Goal: Task Accomplishment & Management: Manage account settings

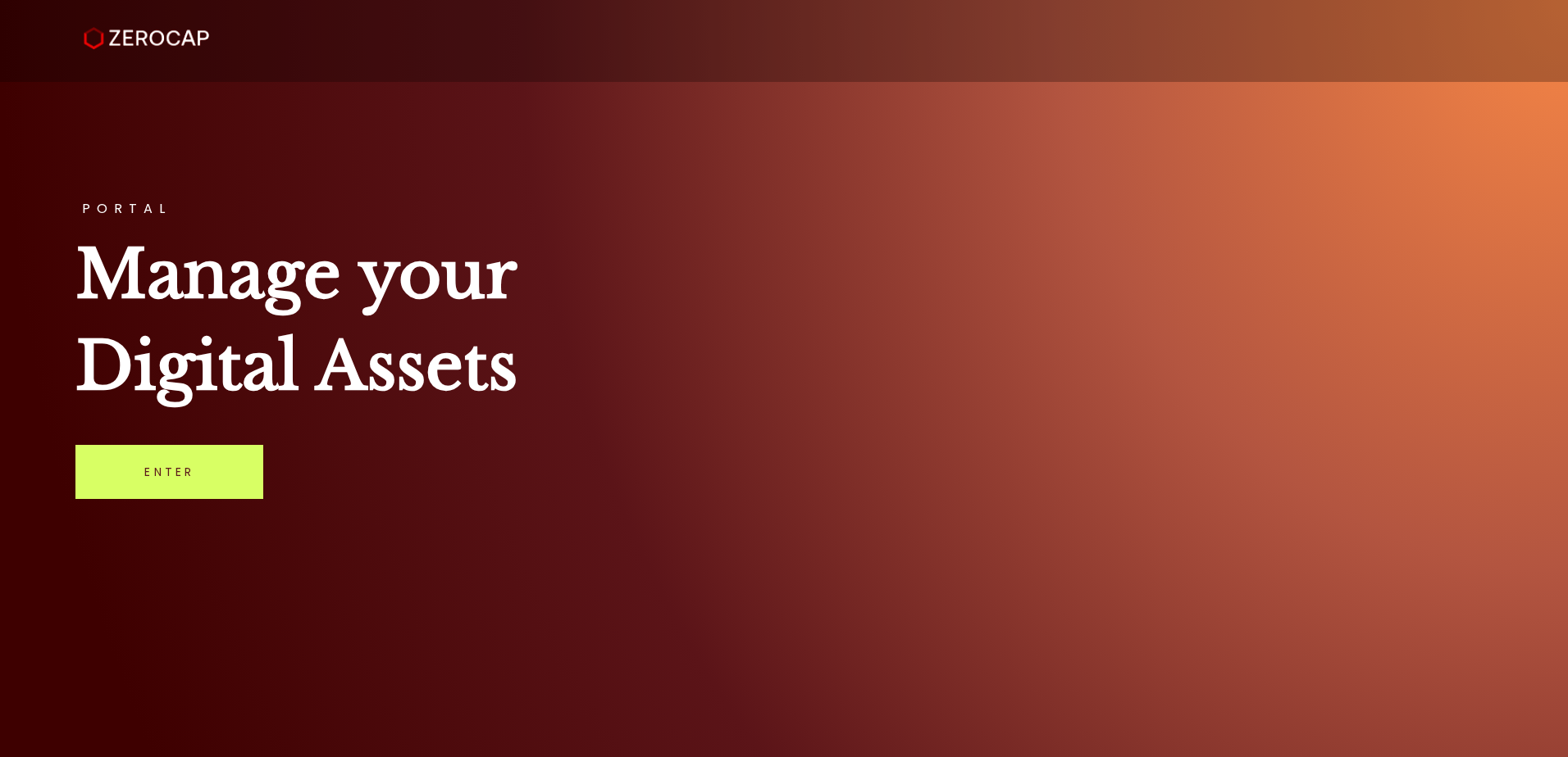
click at [1154, 514] on div "PORTAL Manage your Digital Assets Enter" at bounding box center [784, 378] width 1568 height 757
click at [980, 27] on div at bounding box center [784, 35] width 1551 height 62
click at [225, 461] on link "Enter" at bounding box center [170, 472] width 188 height 54
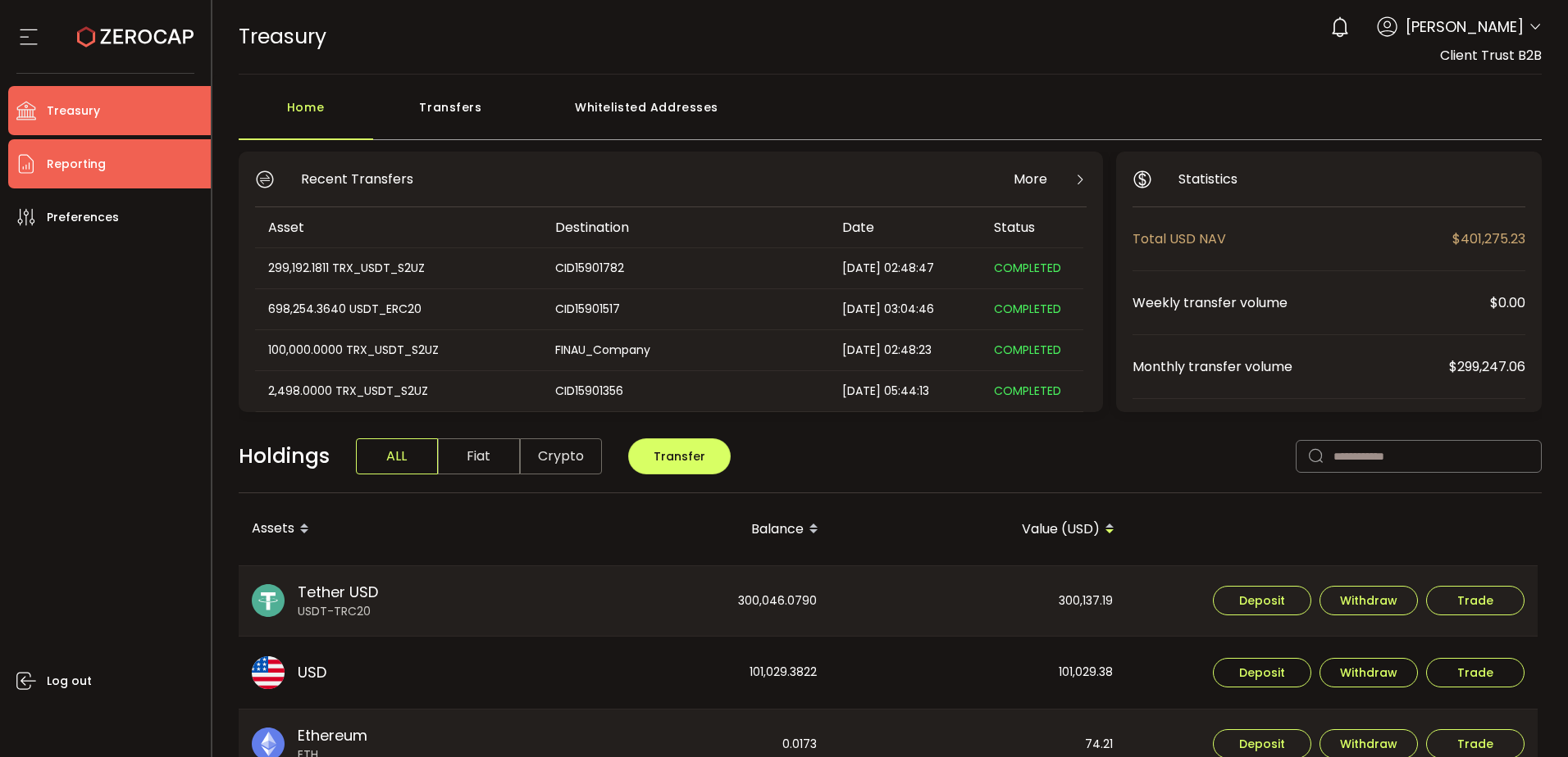
click at [114, 155] on li "Reporting" at bounding box center [109, 163] width 202 height 49
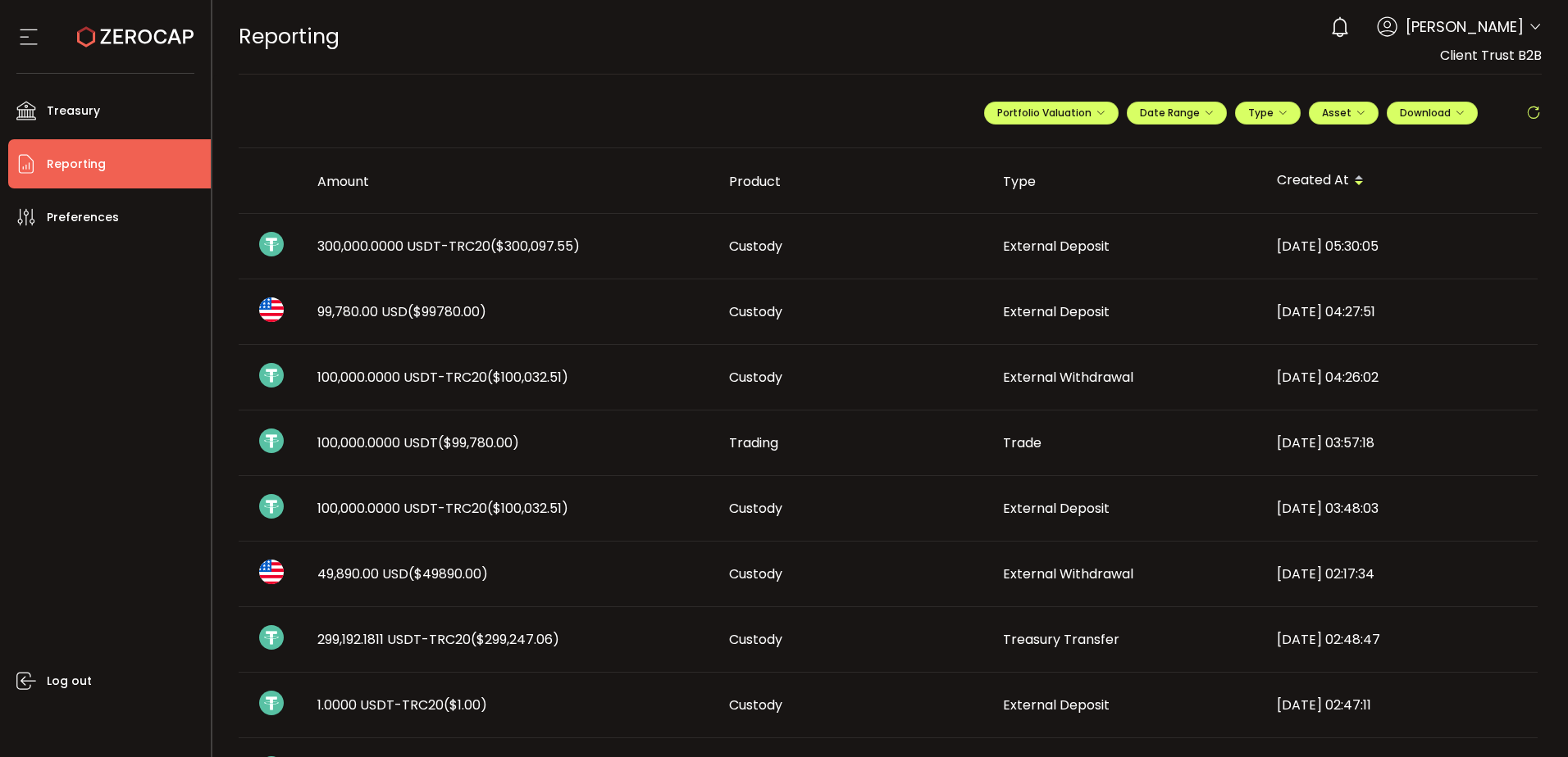
click at [546, 245] on span "($300,097.55)" at bounding box center [534, 246] width 89 height 19
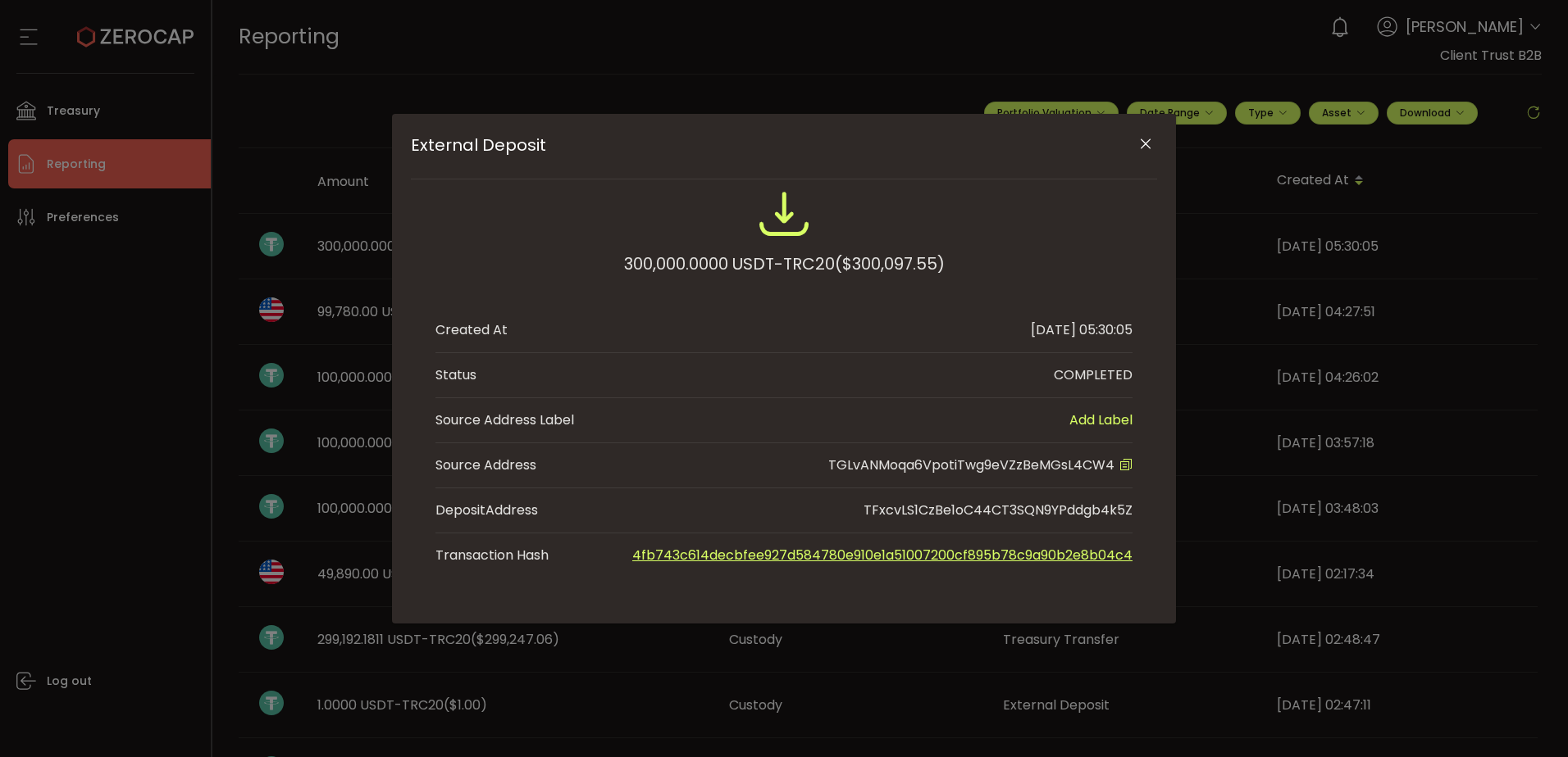
click at [1064, 465] on span "TGLvANMoqa6VpotiTwg9eVZzBeMGsL4CW4" at bounding box center [971, 465] width 286 height 19
copy span "TGLvANMoqa6VpotiTwg9eVZzBeMGsL4CW4"
click at [83, 383] on div "External Deposit 300,000.0000 USDT-TRC20 ($300,097.55) Created At 2025-09-22 05…" at bounding box center [784, 378] width 1568 height 757
click at [1148, 143] on icon "Close" at bounding box center [1145, 145] width 17 height 17
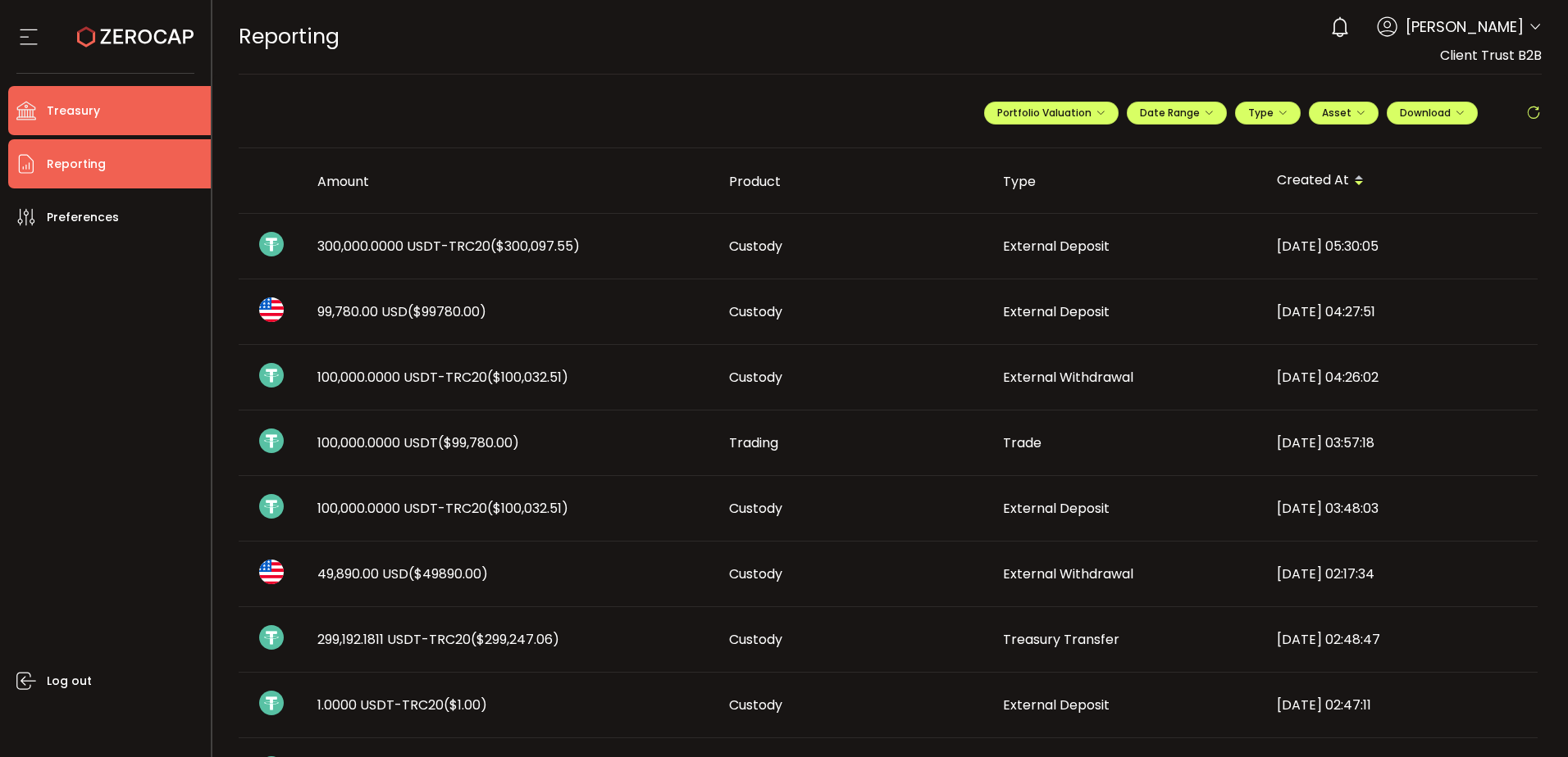
click at [86, 117] on span "Treasury" at bounding box center [73, 111] width 53 height 24
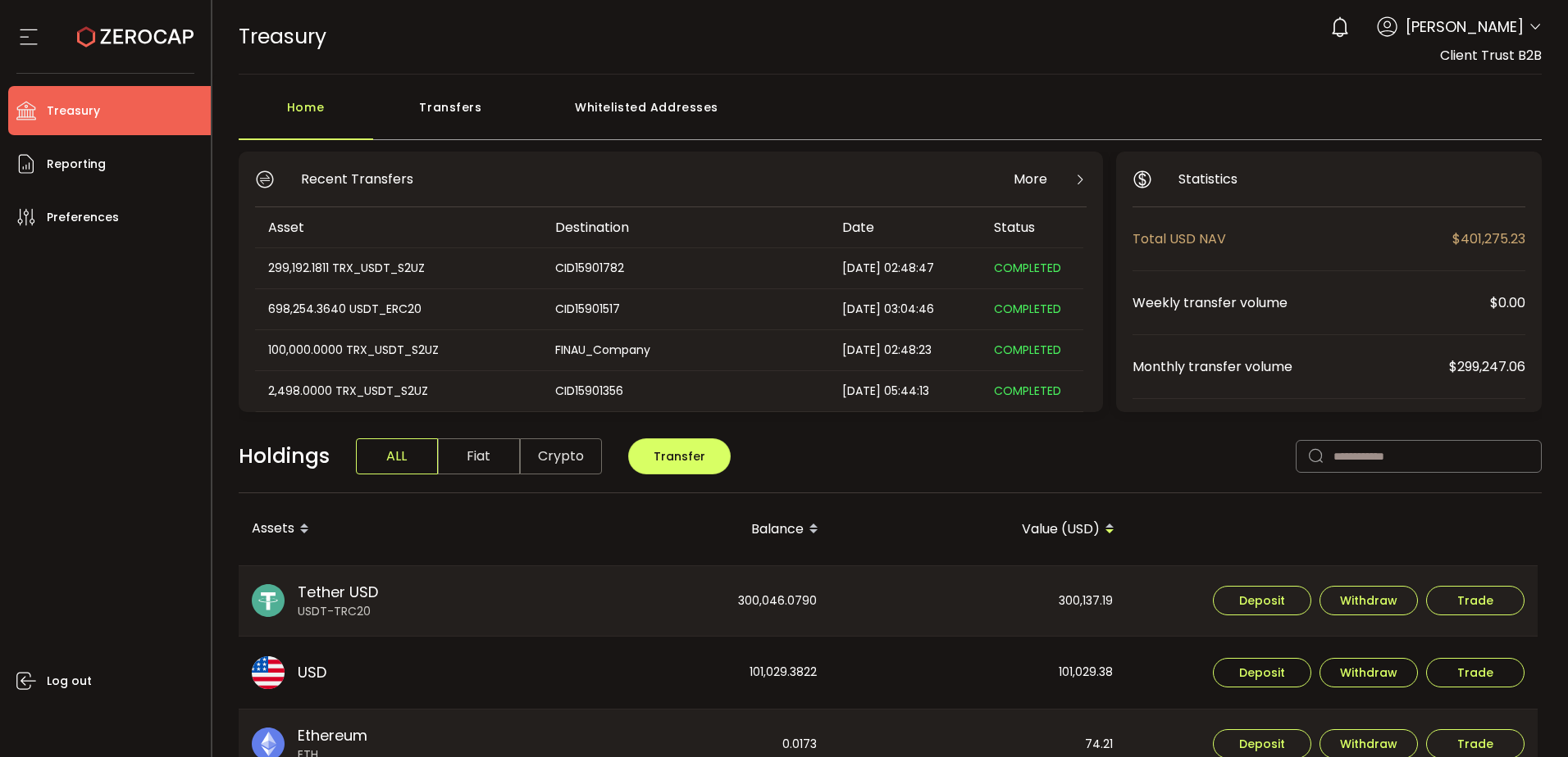
click at [633, 115] on div "Whitelisted Addresses" at bounding box center [647, 115] width 236 height 49
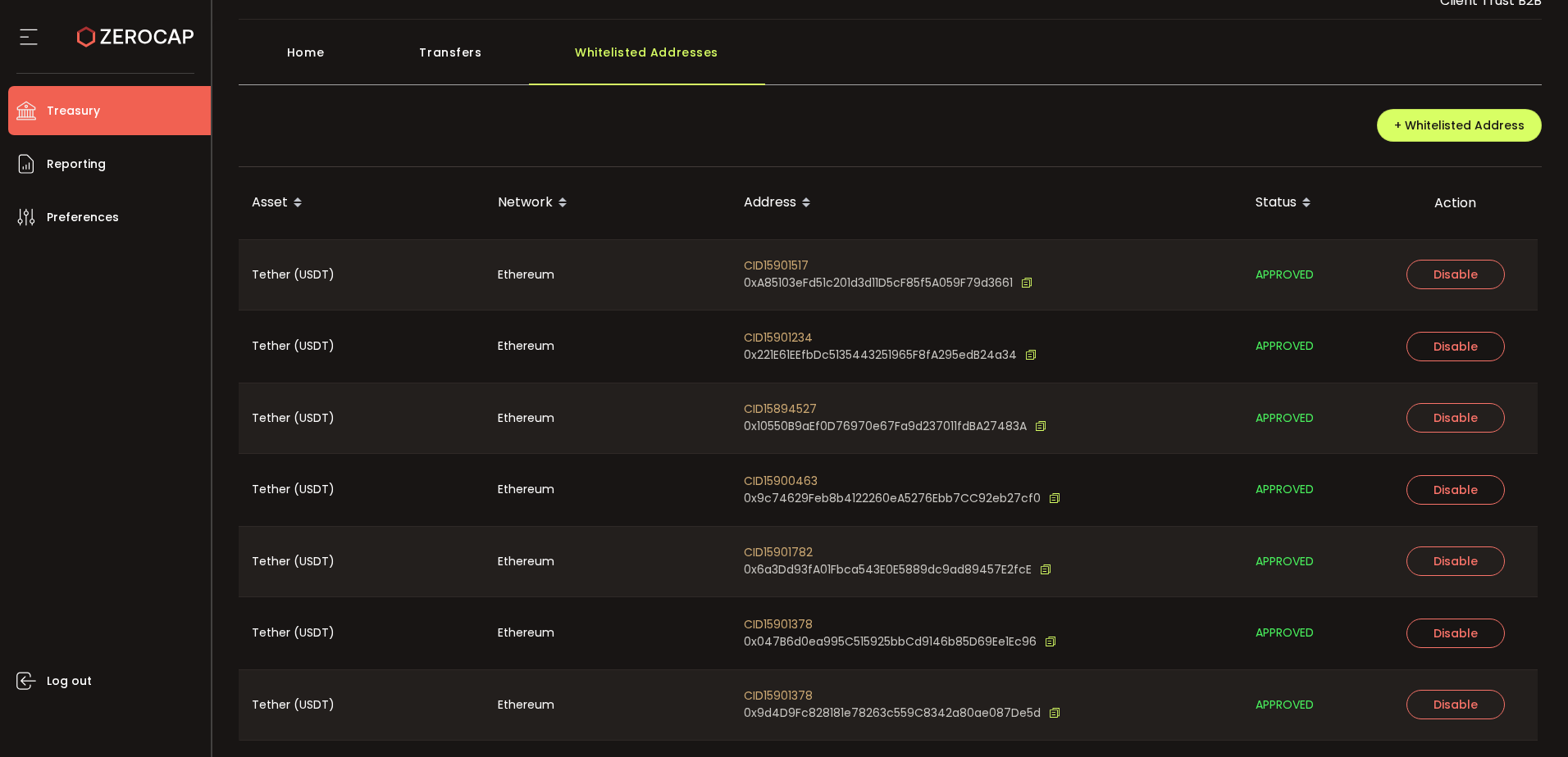
scroll to position [103, 0]
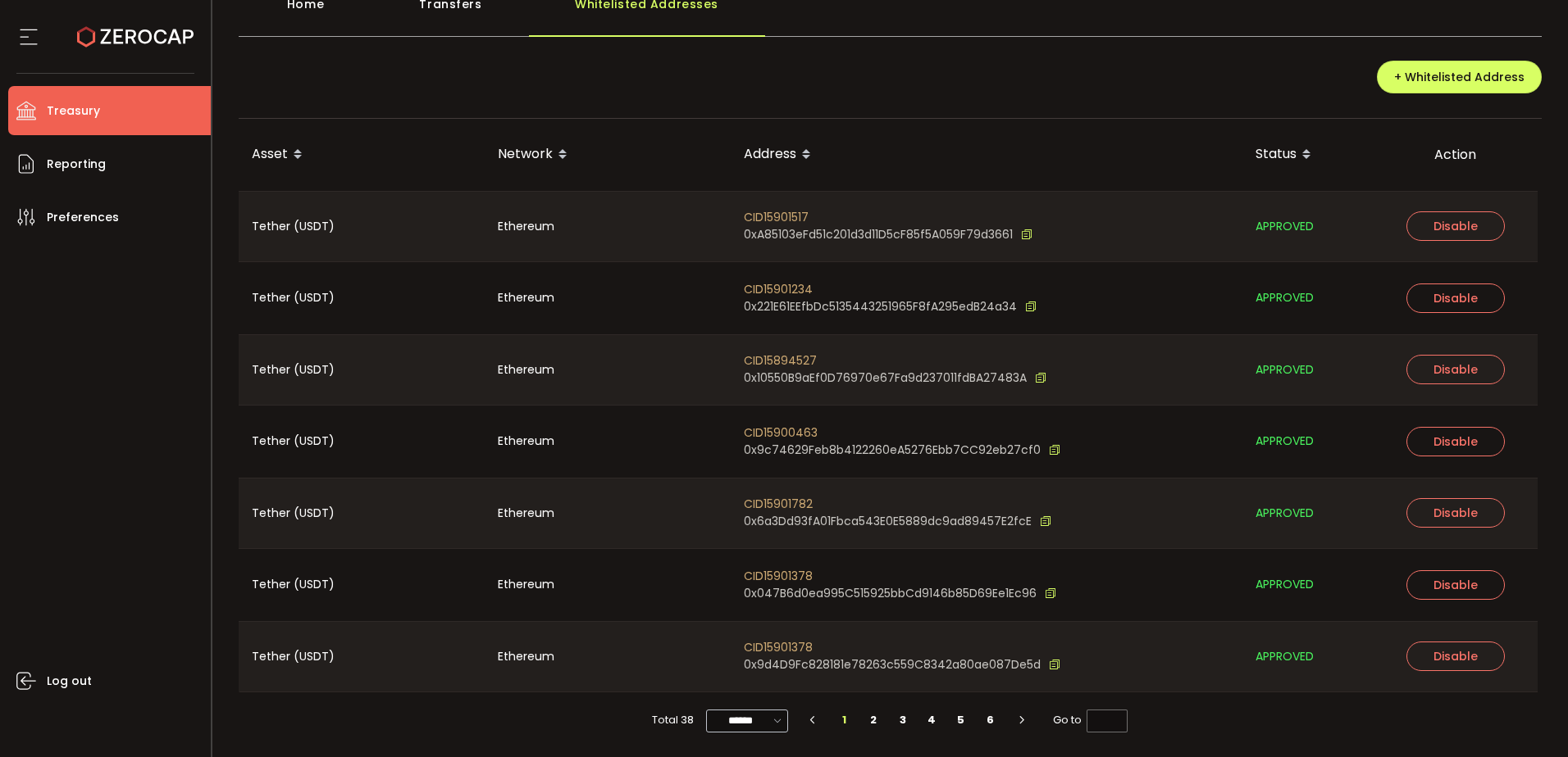
click at [775, 722] on icon at bounding box center [778, 720] width 17 height 19
click at [749, 687] on span "100/page" at bounding box center [747, 680] width 53 height 17
type input "********"
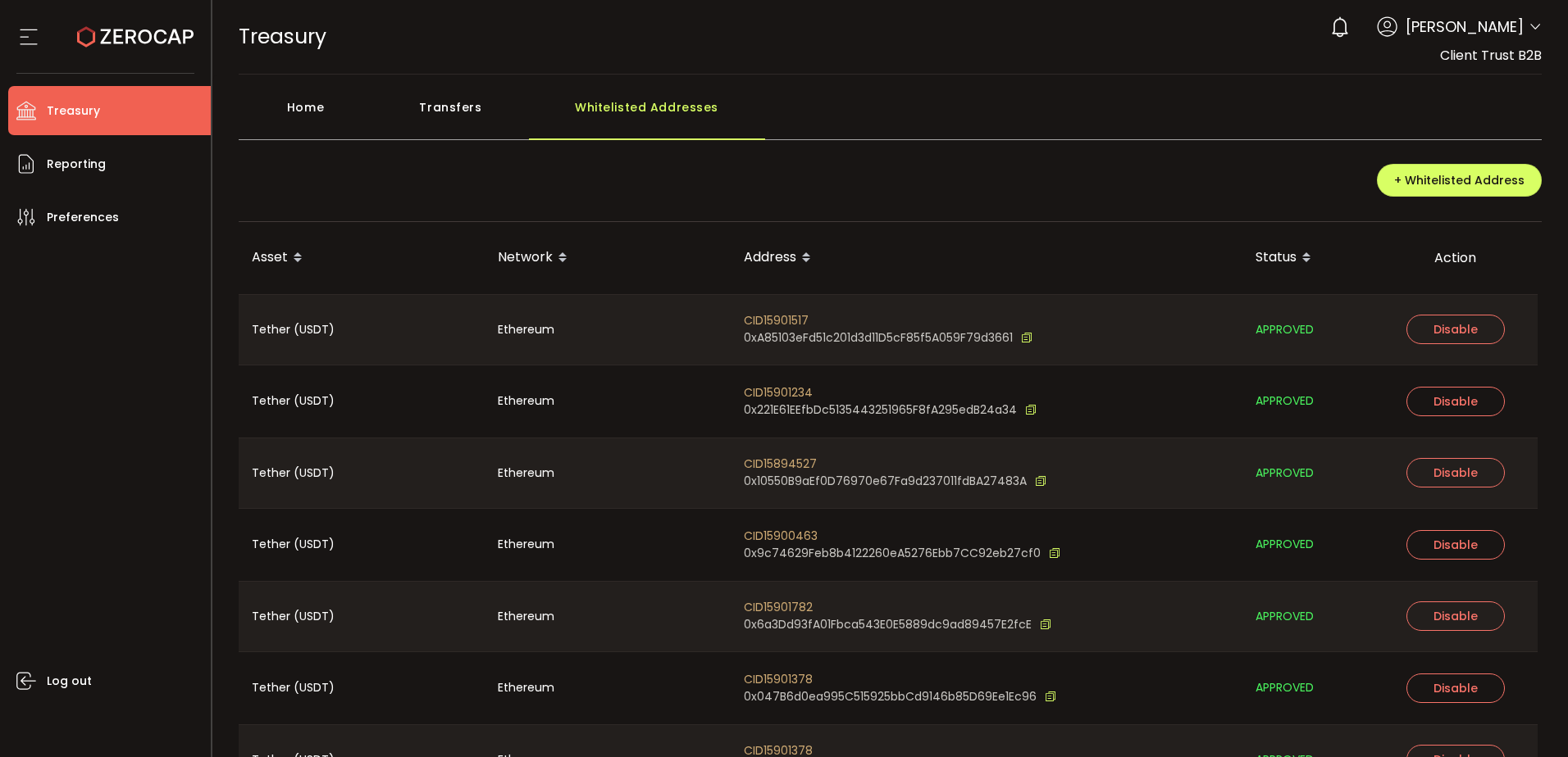
scroll to position [2254, 0]
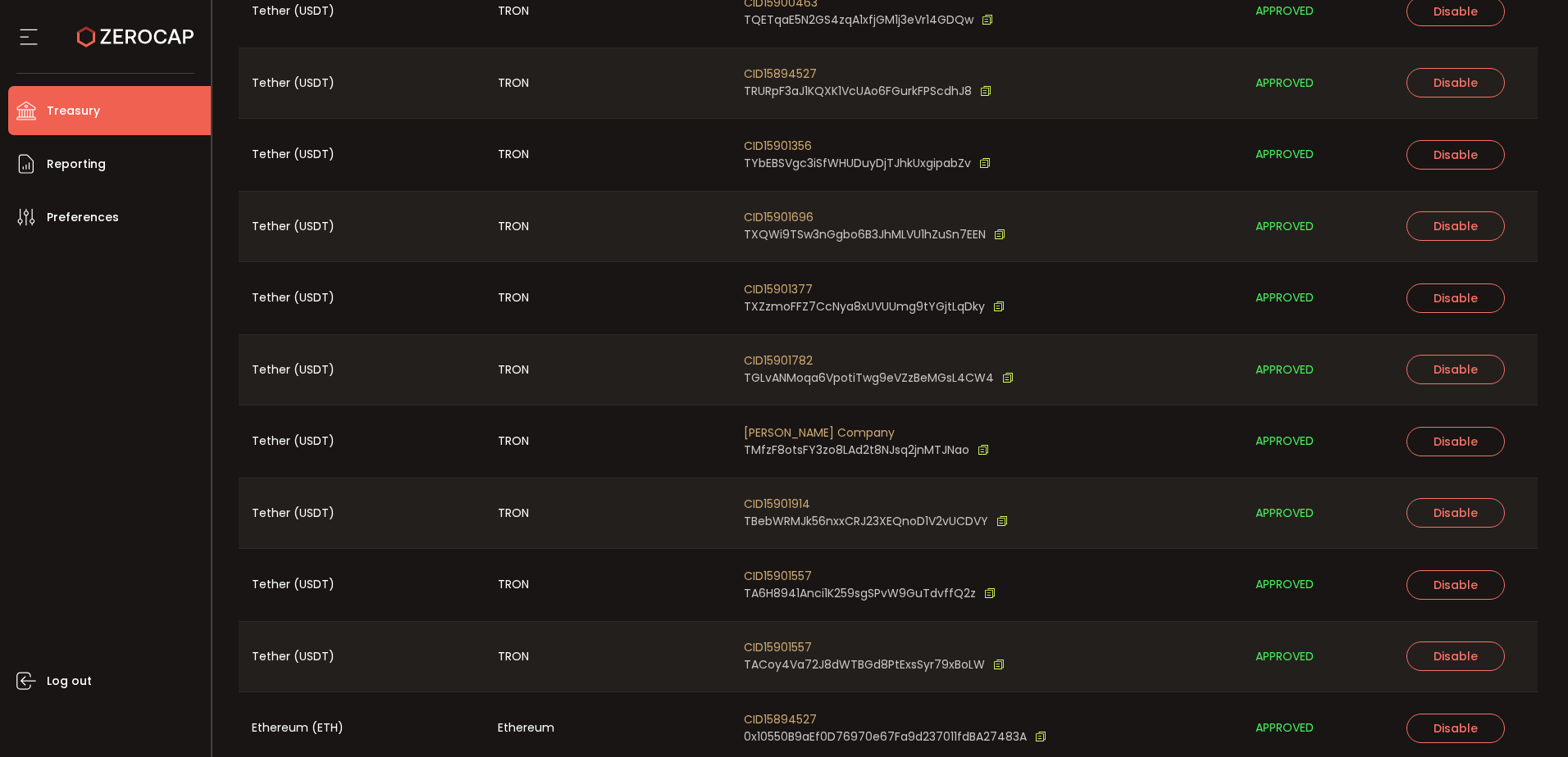
click at [794, 353] on span "CID15901782" at bounding box center [879, 361] width 270 height 17
copy span "CID15901782"
click at [72, 161] on span "Reporting" at bounding box center [76, 164] width 59 height 24
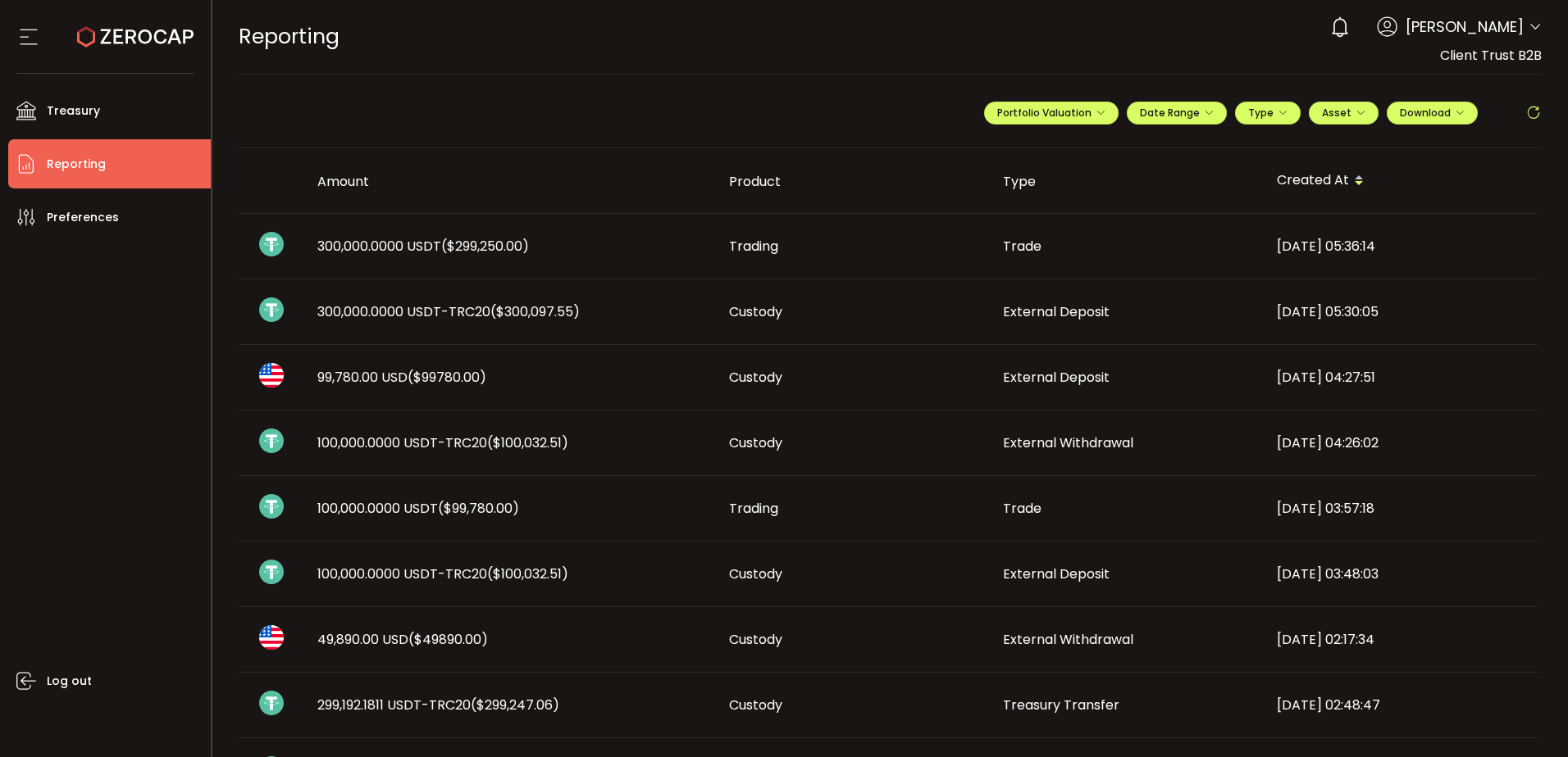
click at [380, 253] on span "300,000.0000 USDT ($299,250.00)" at bounding box center [423, 246] width 211 height 19
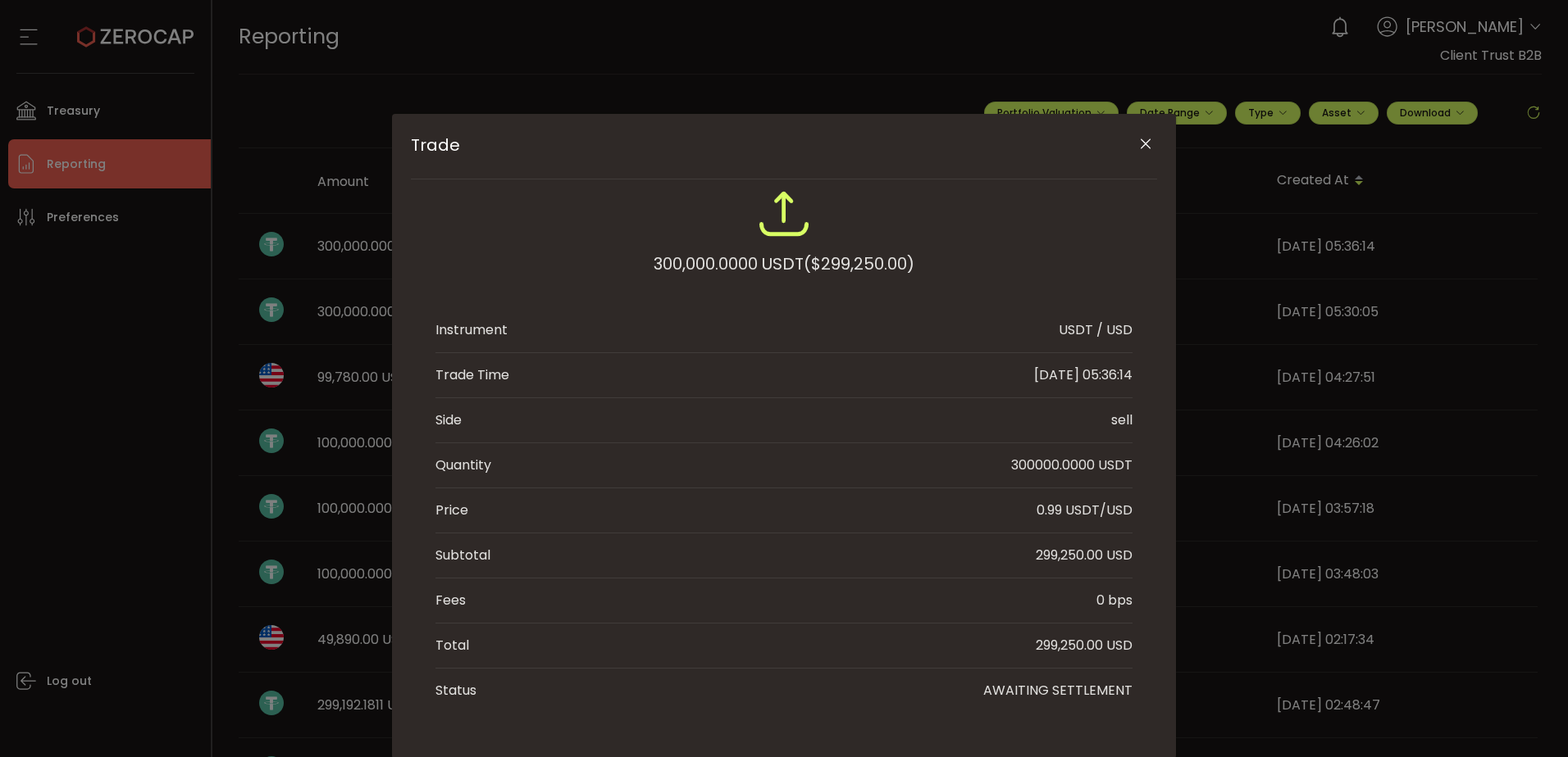
click at [1133, 135] on button "Close" at bounding box center [1145, 145] width 28 height 28
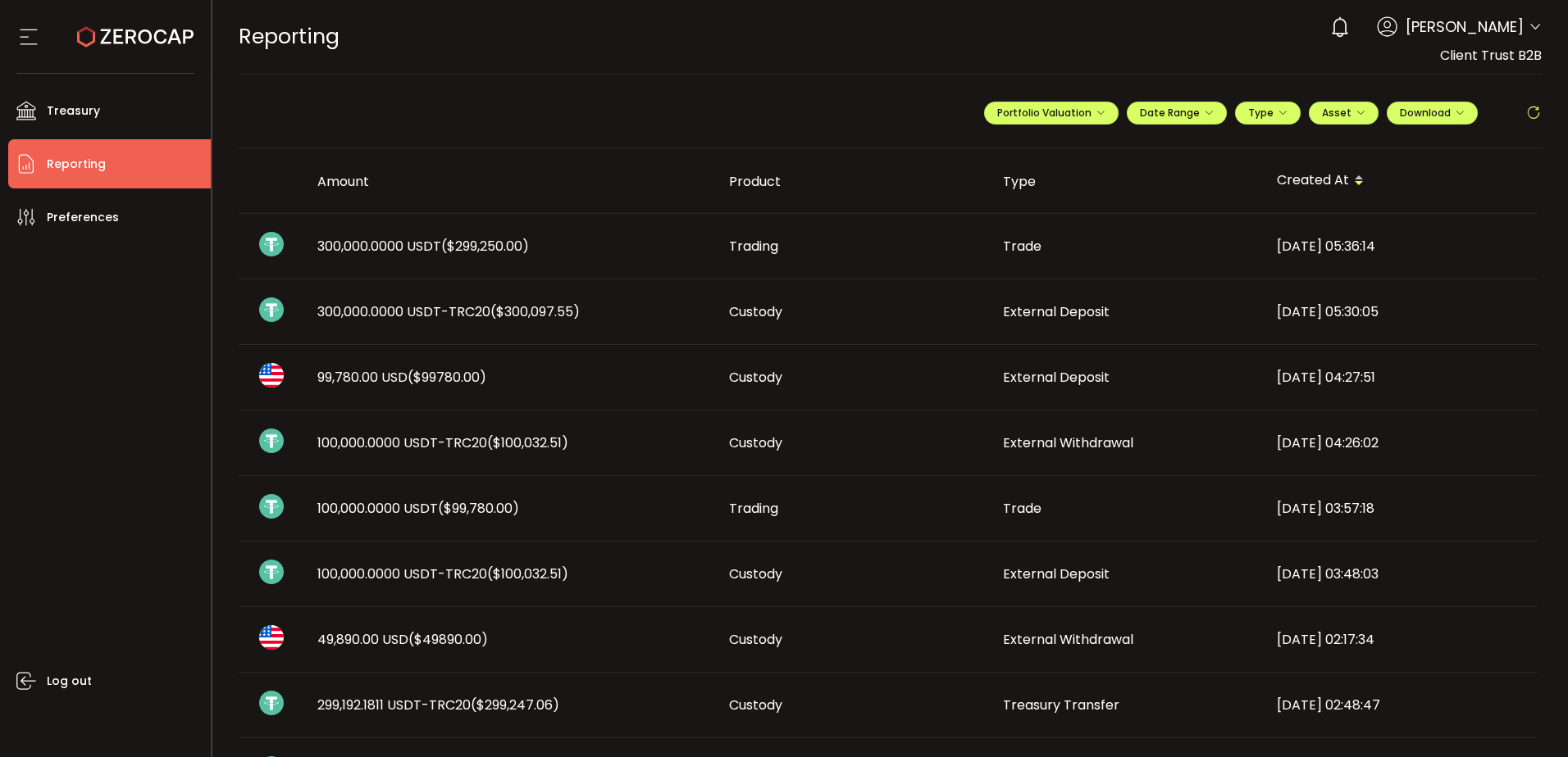
click at [561, 304] on span "($300,097.55)" at bounding box center [534, 312] width 89 height 19
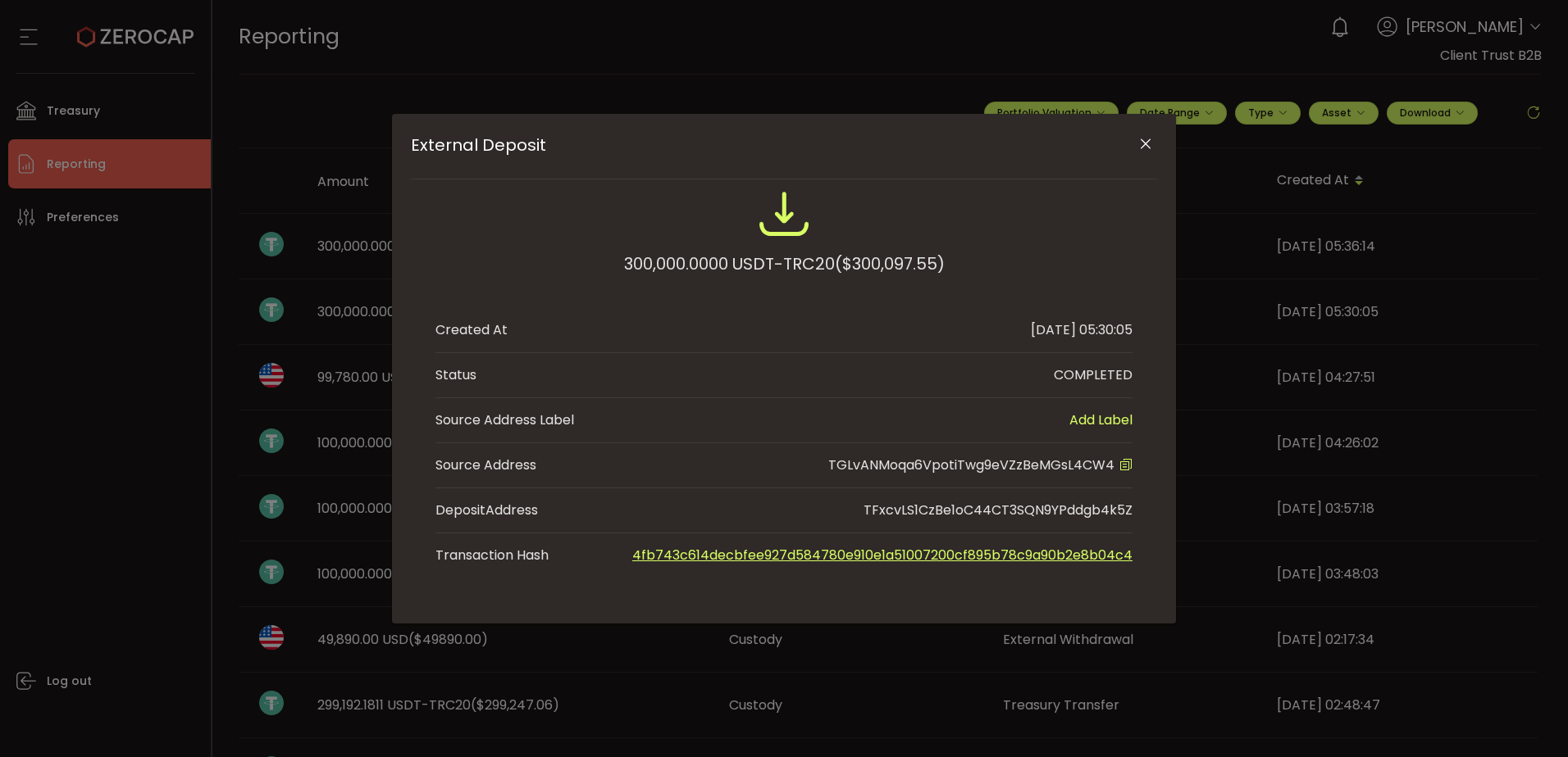
click at [1151, 148] on icon "Close" at bounding box center [1145, 145] width 17 height 17
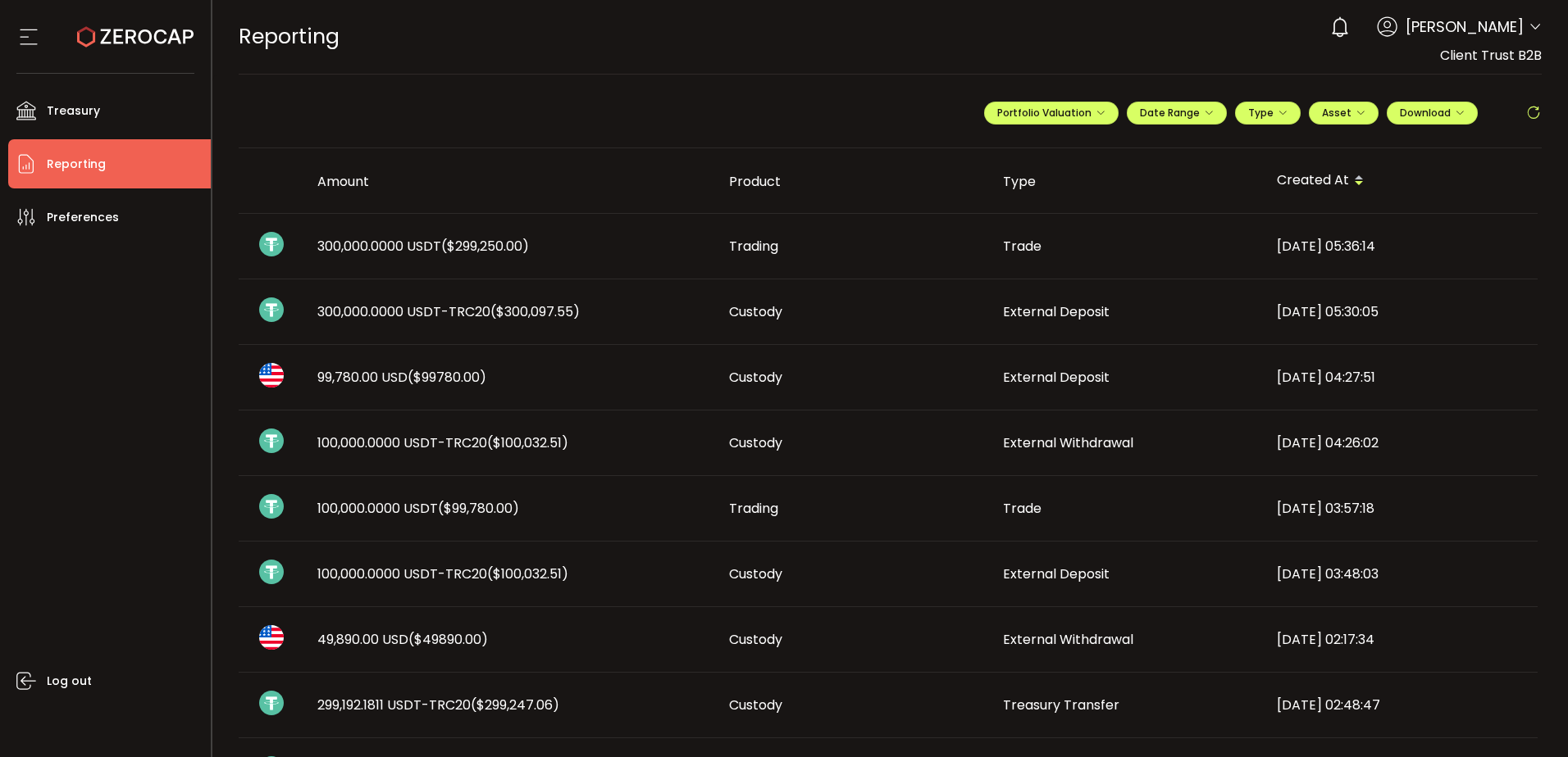
click at [474, 314] on span "300,000.0000 USDT-TRC20 ($300,097.55)" at bounding box center [448, 312] width 262 height 19
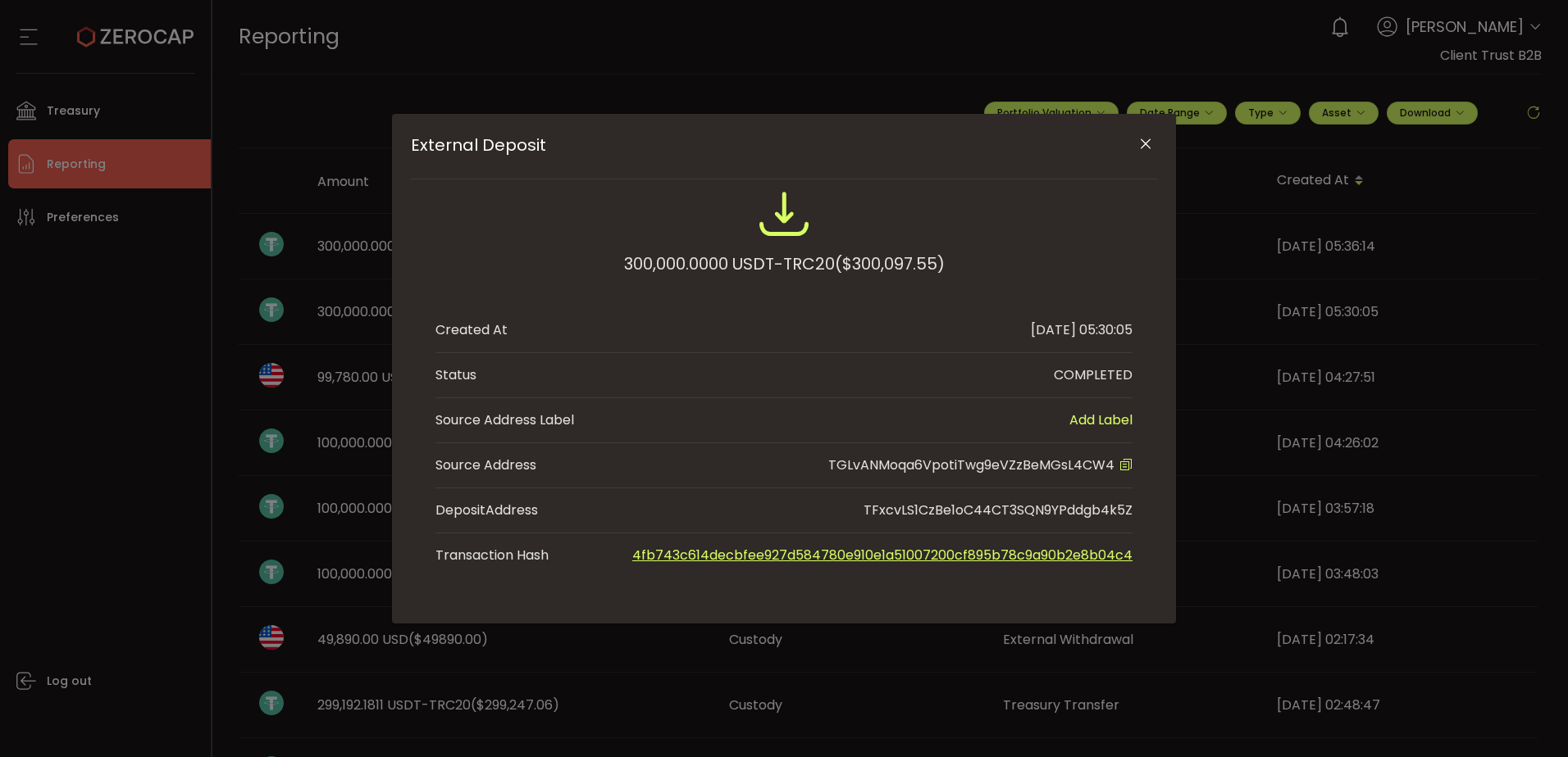
click at [1021, 473] on span "TGLvANMoqa6VpotiTwg9eVZzBeMGsL4CW4" at bounding box center [971, 465] width 286 height 19
copy span "TGLvANMoqa6VpotiTwg9eVZzBeMGsL4CW4"
click at [1154, 151] on button "Close" at bounding box center [1145, 145] width 28 height 28
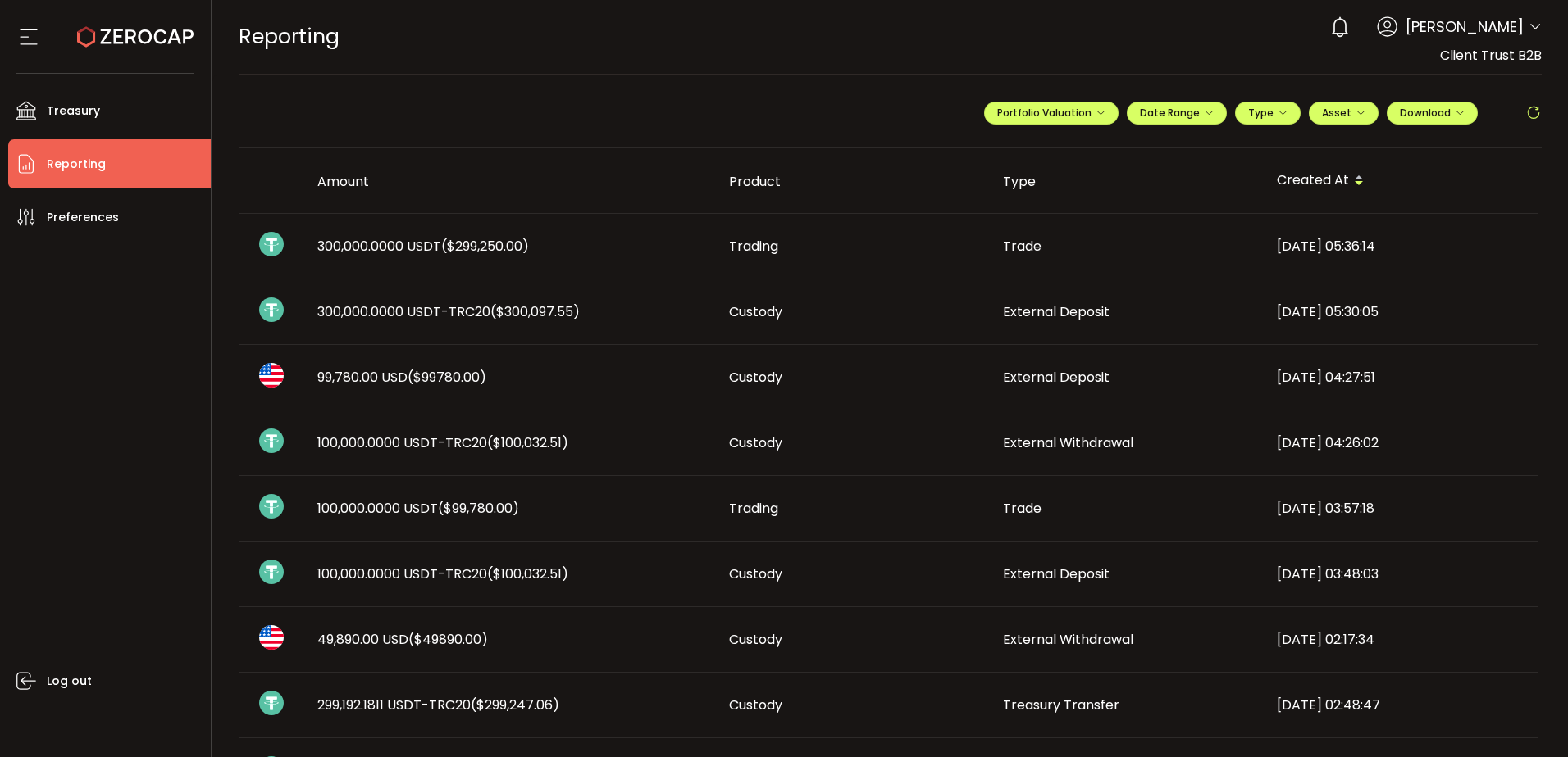
click at [101, 310] on div "Log out" at bounding box center [109, 493] width 202 height 503
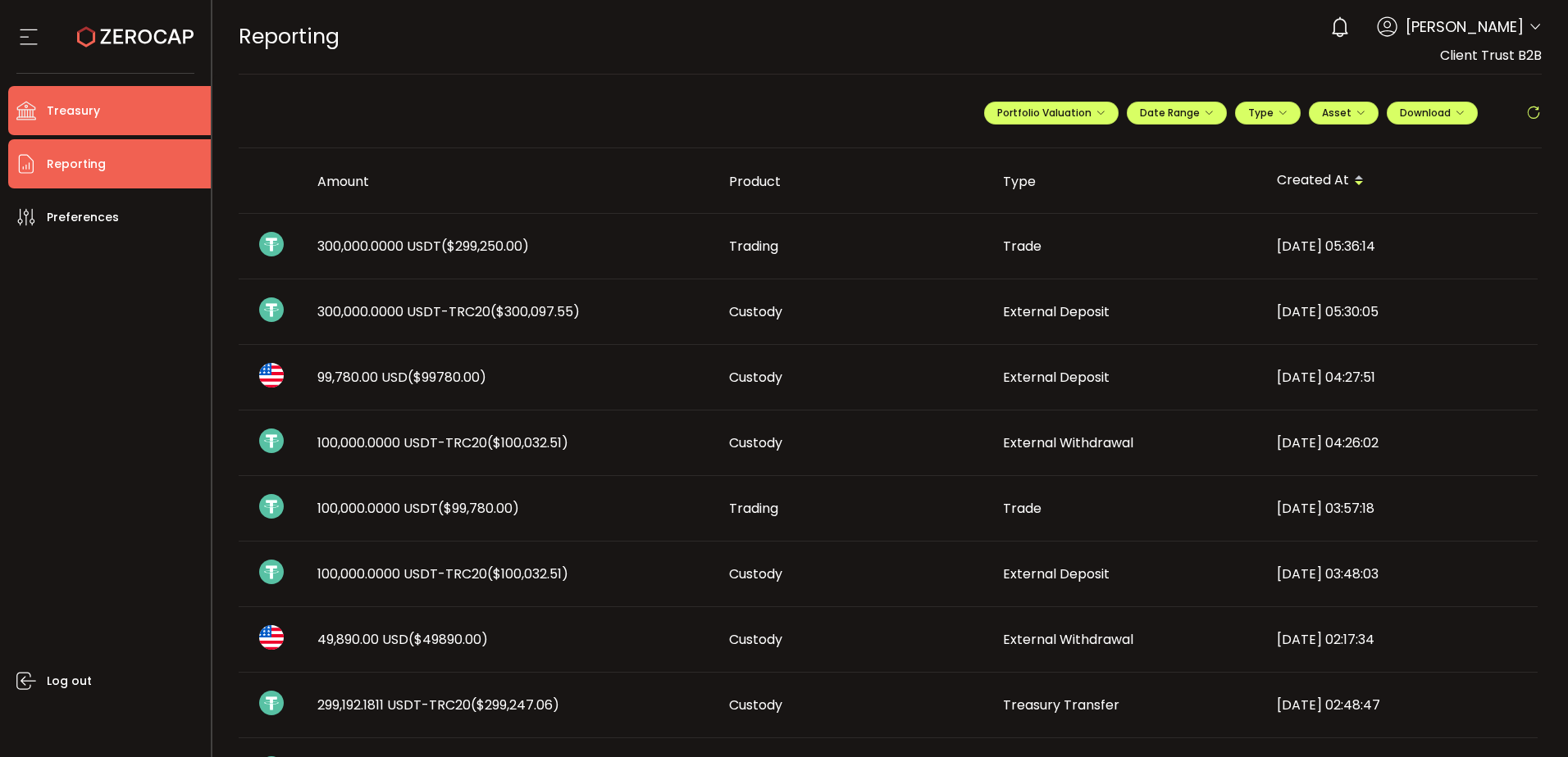
click at [75, 110] on span "Treasury" at bounding box center [73, 111] width 53 height 24
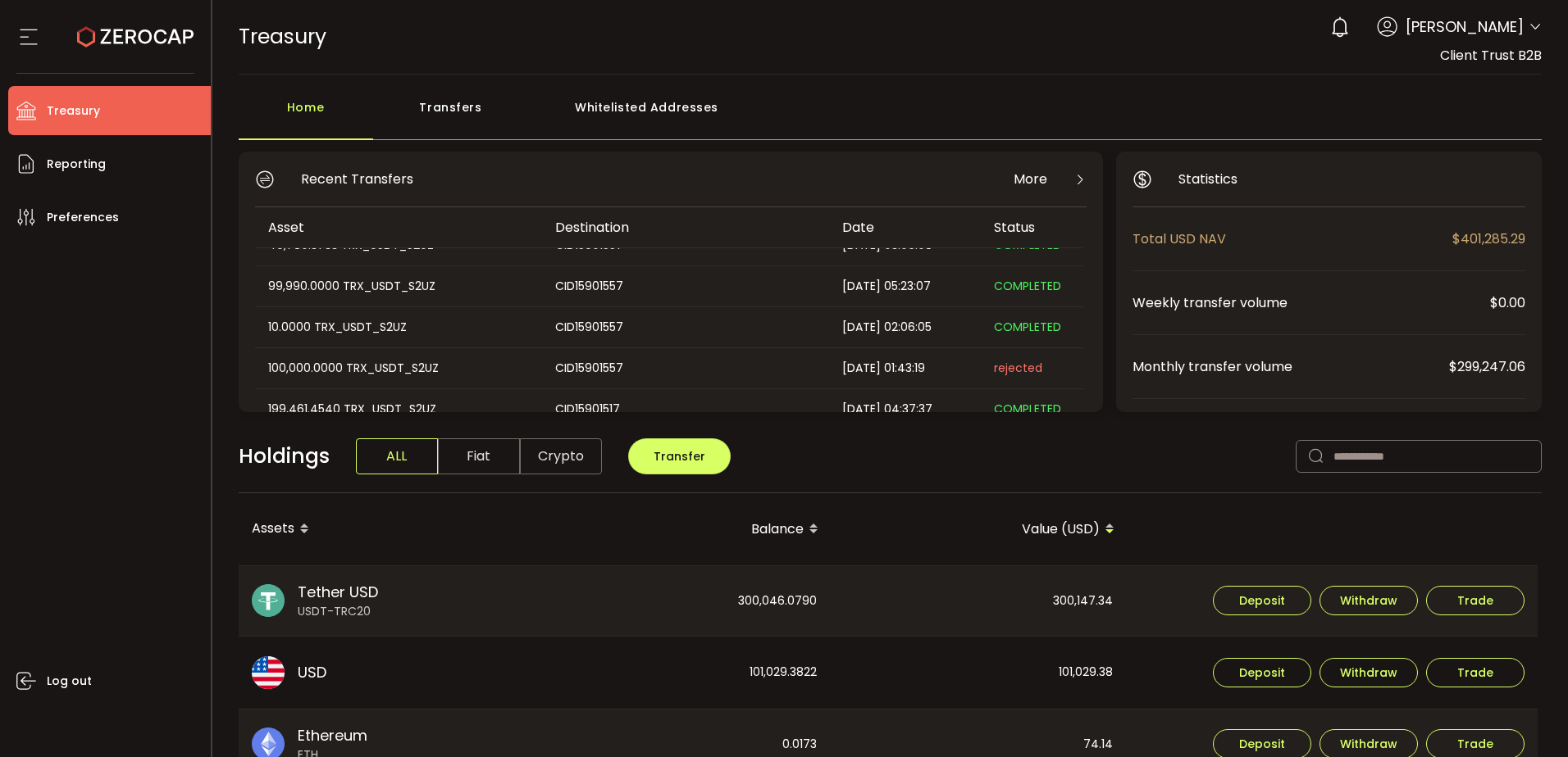
scroll to position [246, 0]
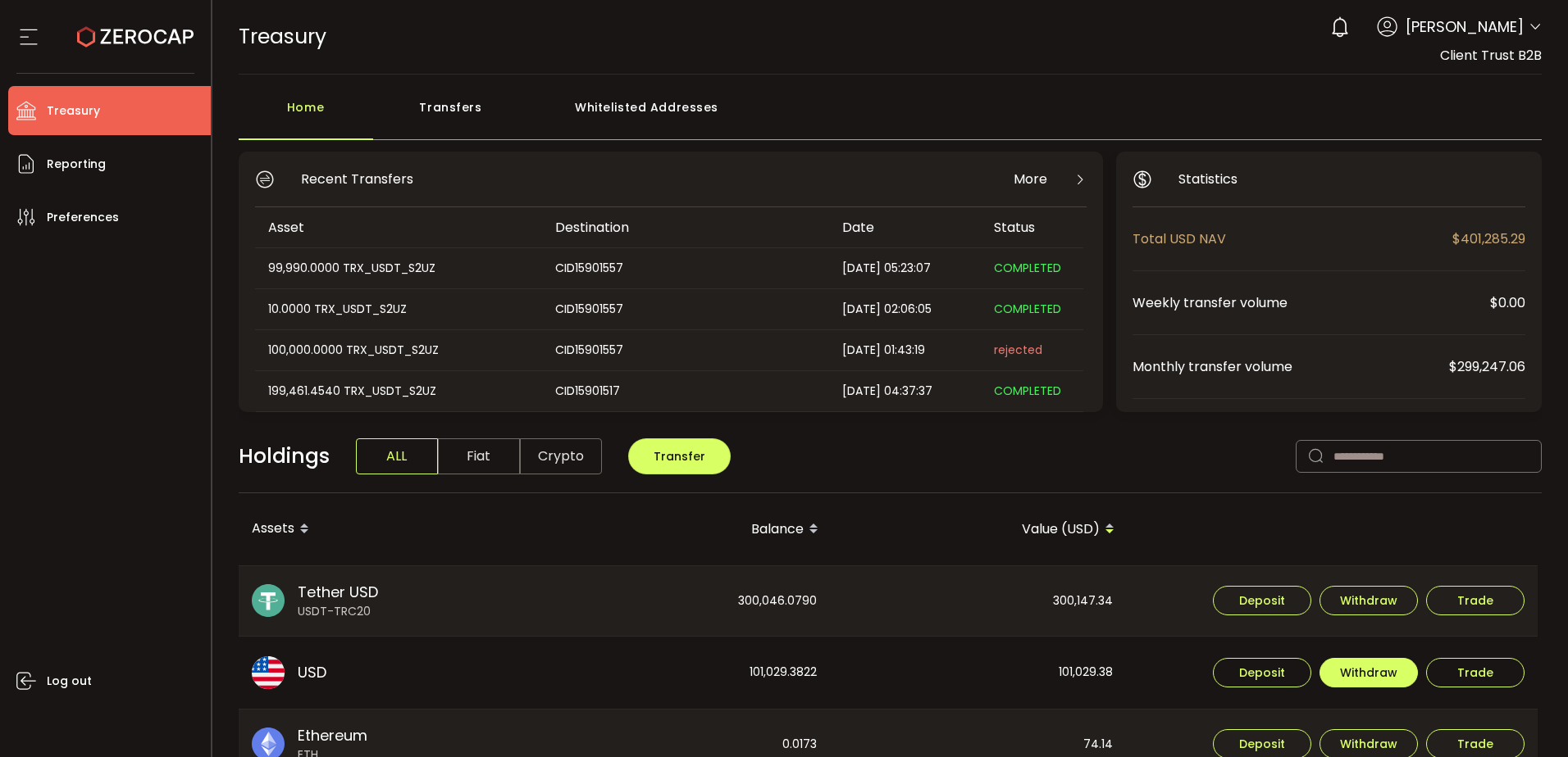
click at [1382, 675] on span "Withdraw" at bounding box center [1368, 673] width 57 height 12
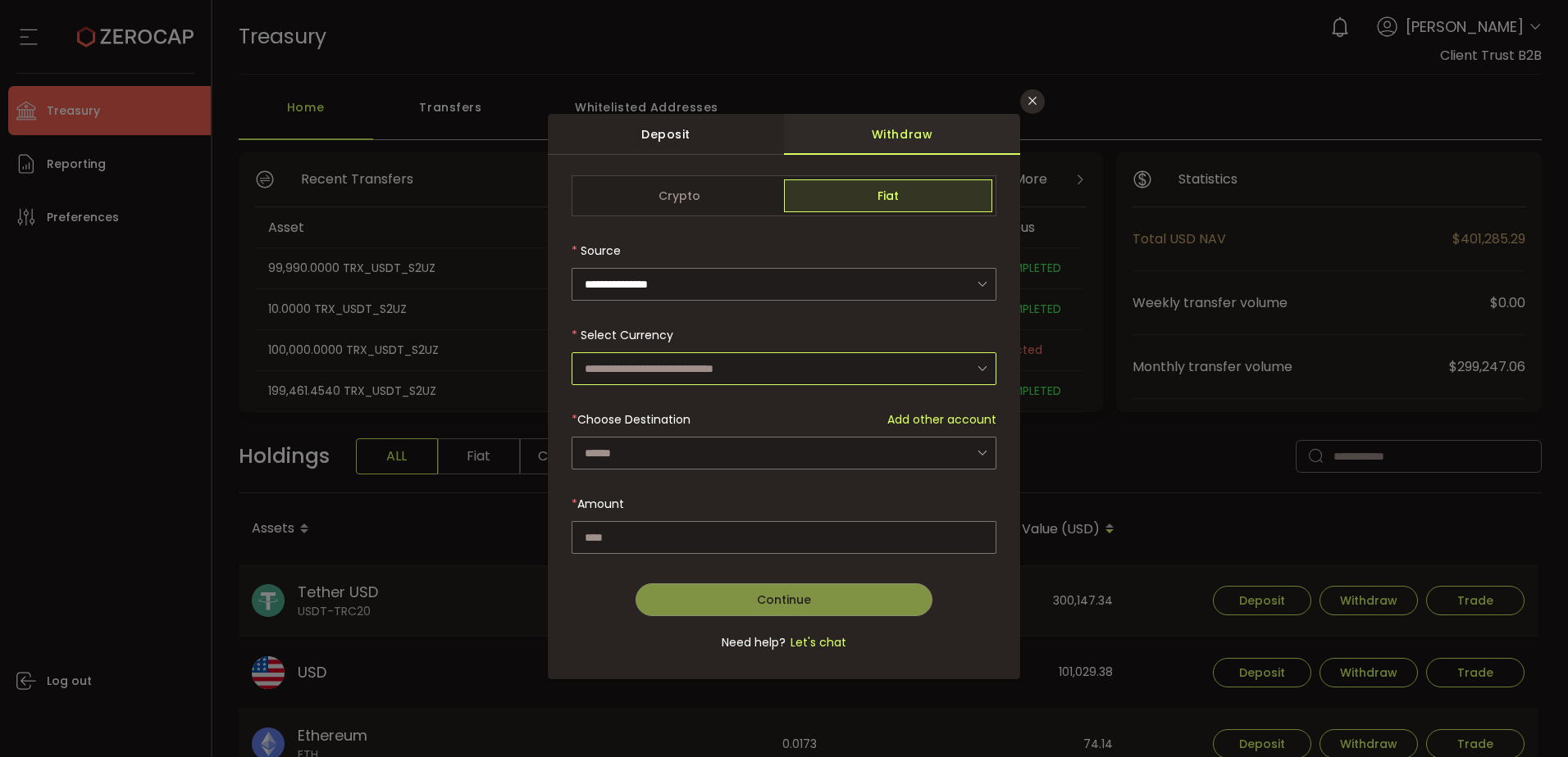
click at [714, 364] on input "dialog" at bounding box center [784, 369] width 424 height 32
click at [691, 417] on li "US Dollar (USD)" at bounding box center [786, 412] width 429 height 27
type input "**********"
click at [681, 449] on div "dialog" at bounding box center [784, 423] width 424 height 494
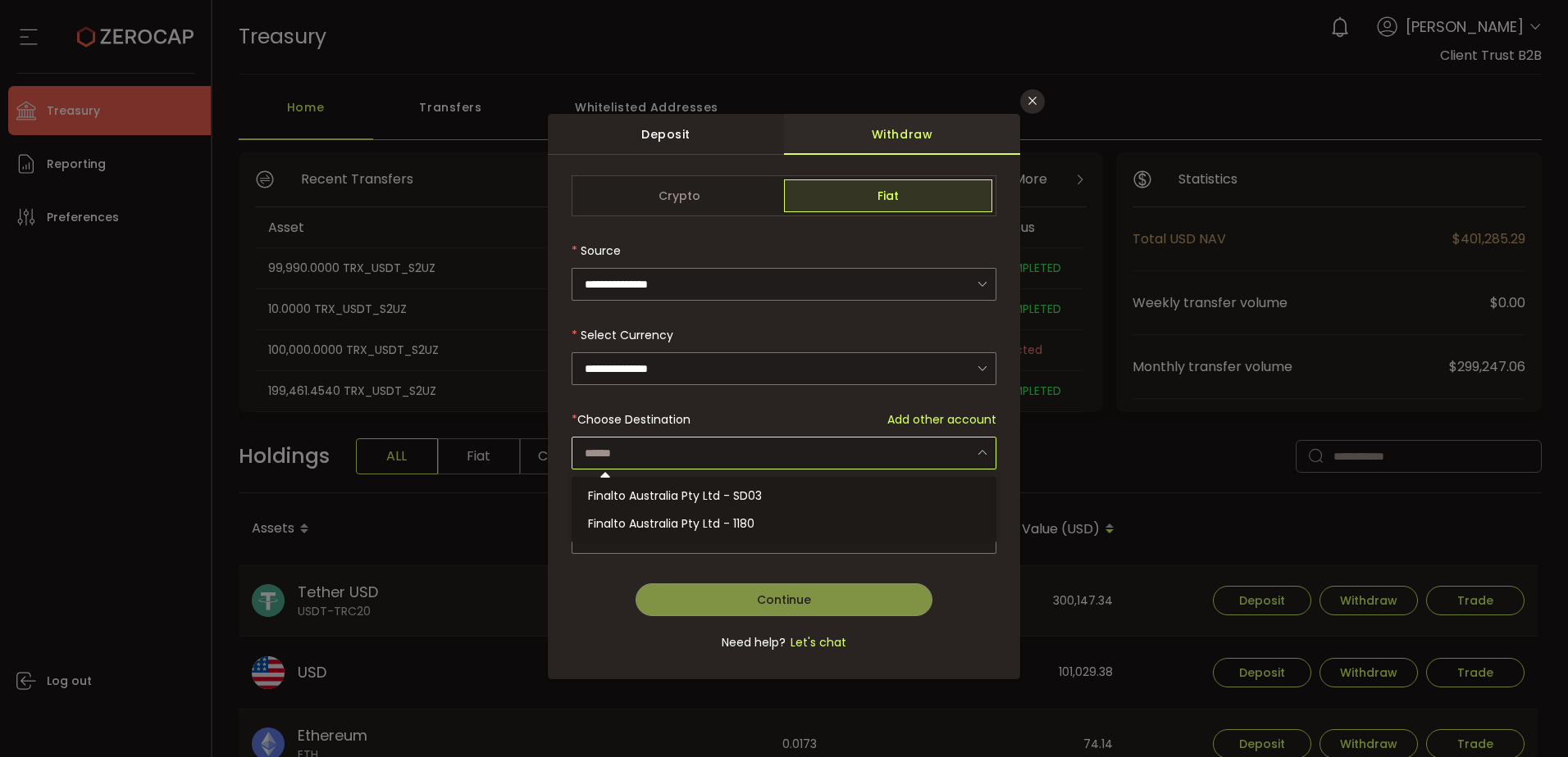
click at [693, 455] on input "dialog" at bounding box center [784, 453] width 424 height 32
click at [717, 493] on span "Finalto Australia Pty Ltd - SD03" at bounding box center [674, 496] width 174 height 17
type input "**********"
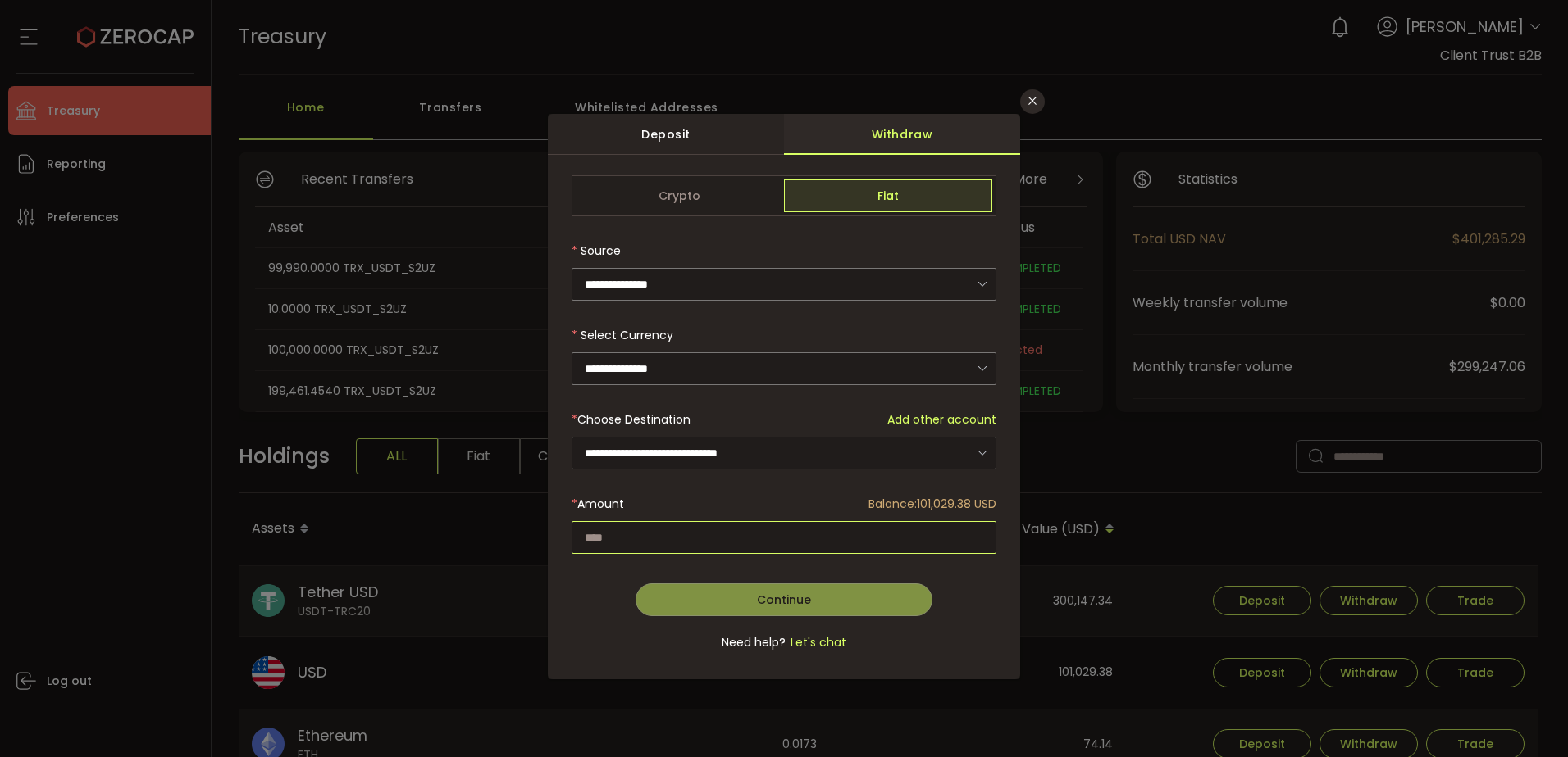
click at [701, 540] on input "dialog" at bounding box center [784, 537] width 424 height 32
paste input "********"
type input "********"
click at [814, 591] on button "Continue" at bounding box center [785, 599] width 298 height 32
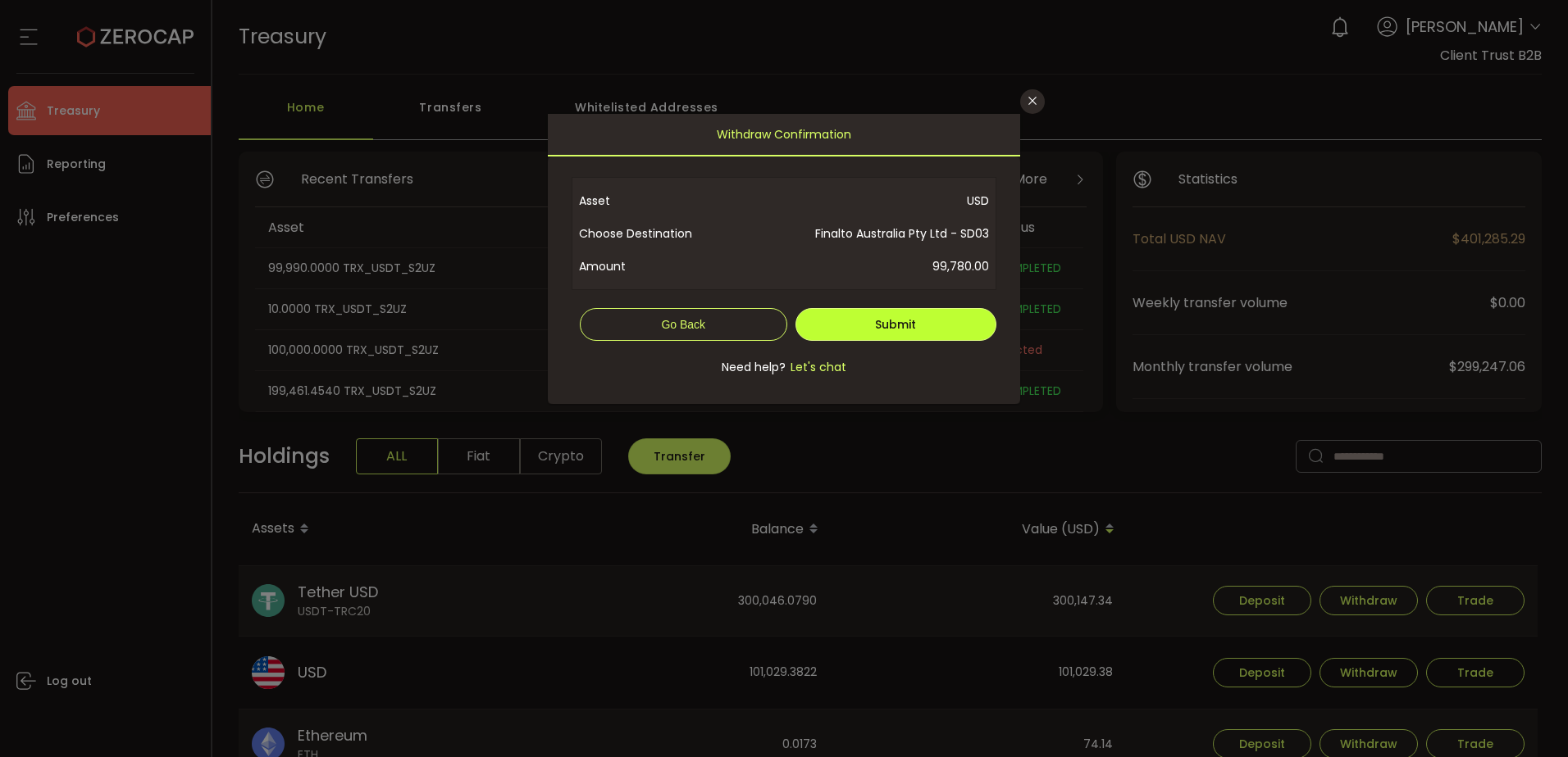
click at [883, 329] on span "Submit" at bounding box center [895, 324] width 41 height 17
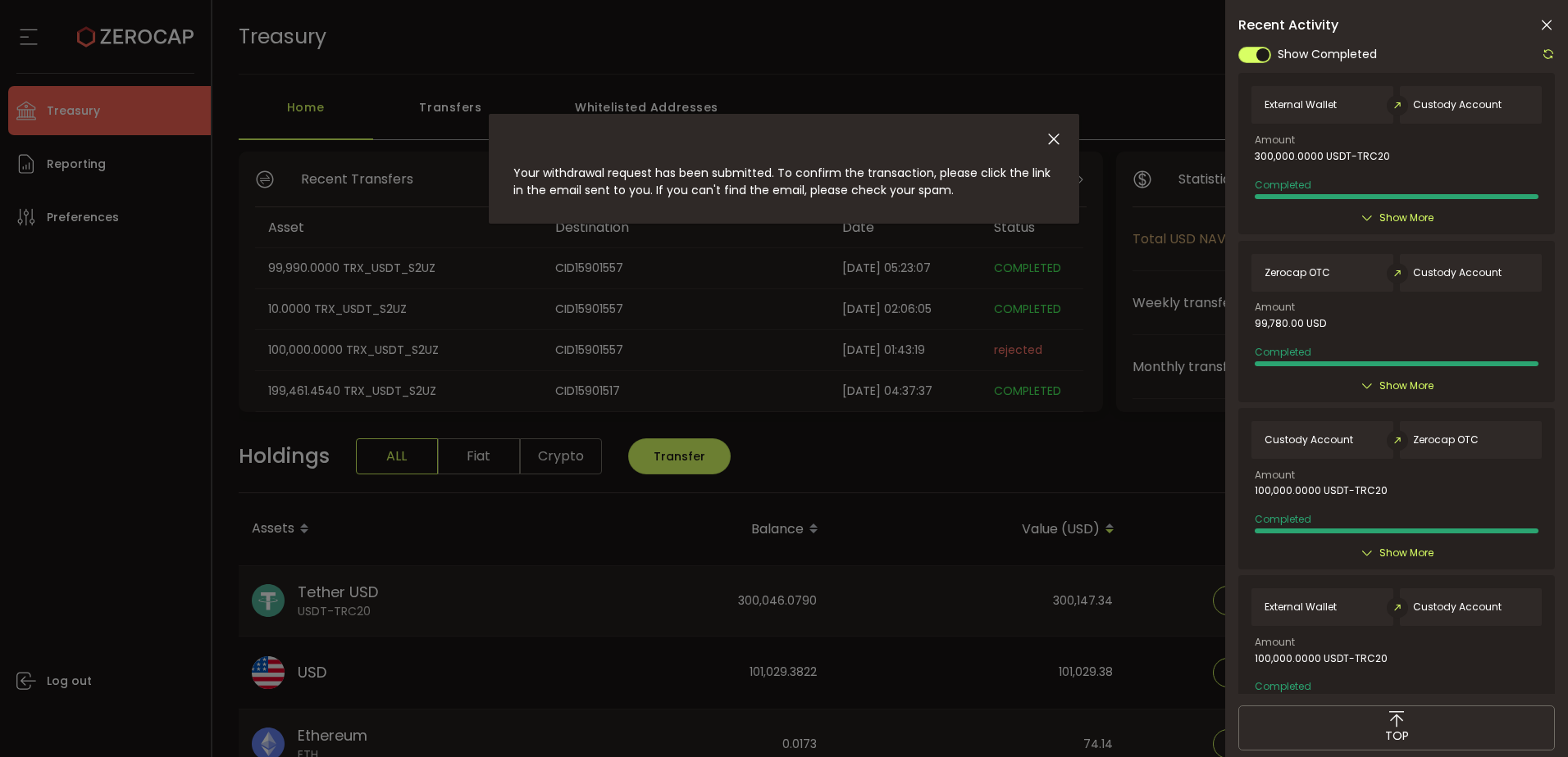
click at [1545, 20] on icon at bounding box center [1546, 26] width 17 height 17
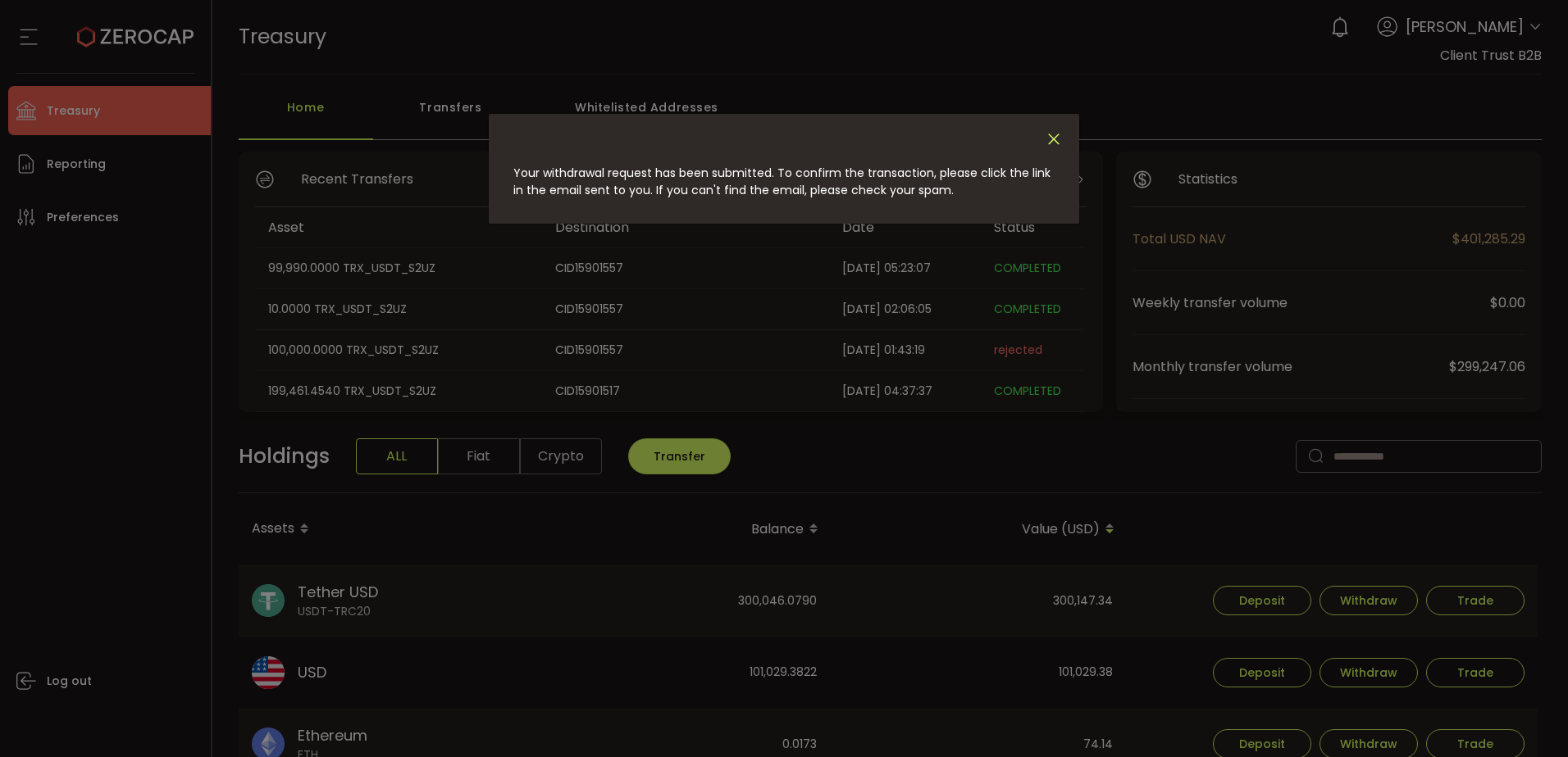
click at [1061, 139] on icon "Close" at bounding box center [1054, 140] width 18 height 18
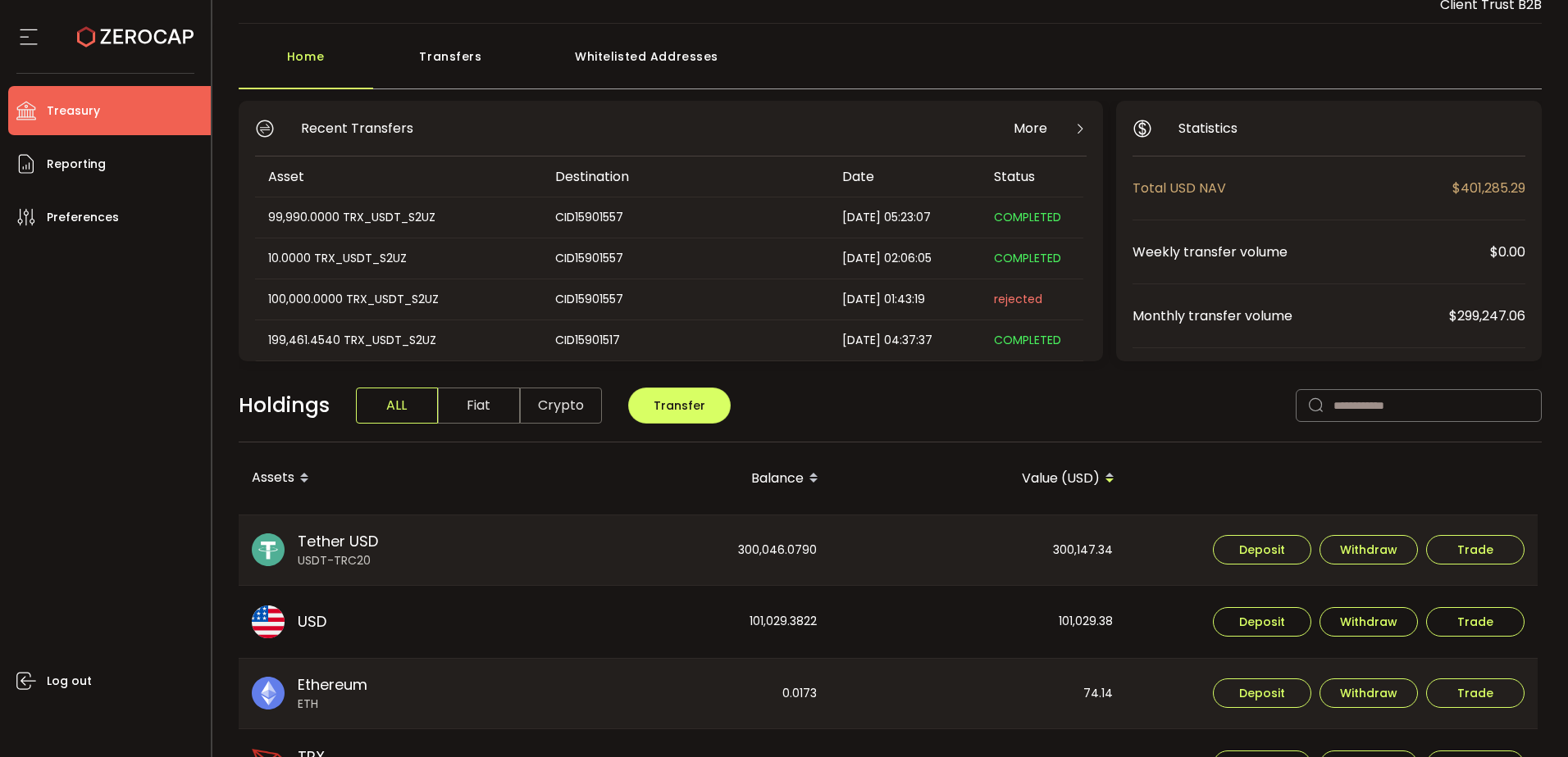
scroll to position [82, 0]
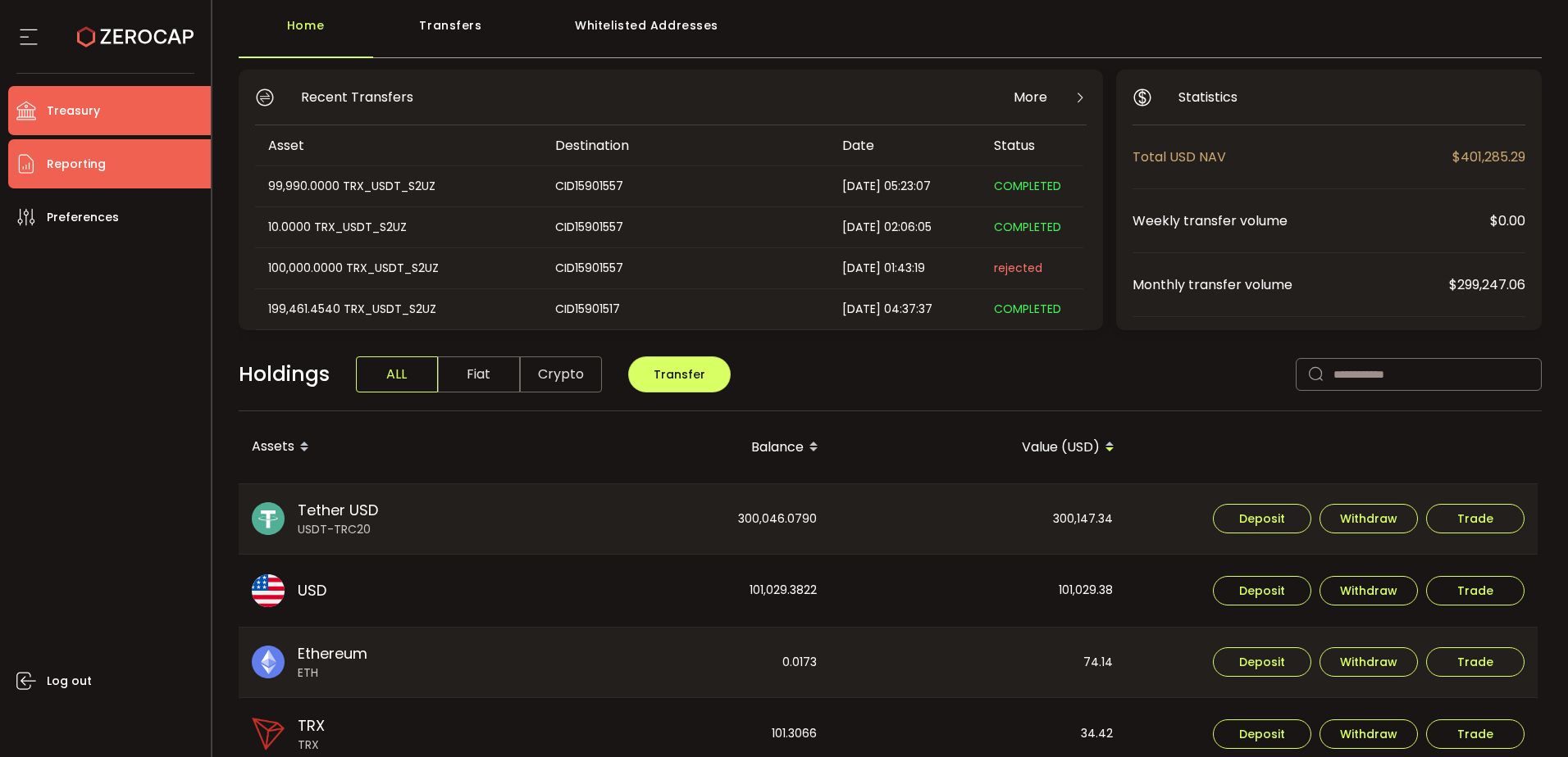
click at [131, 186] on li "Reporting" at bounding box center [109, 163] width 202 height 49
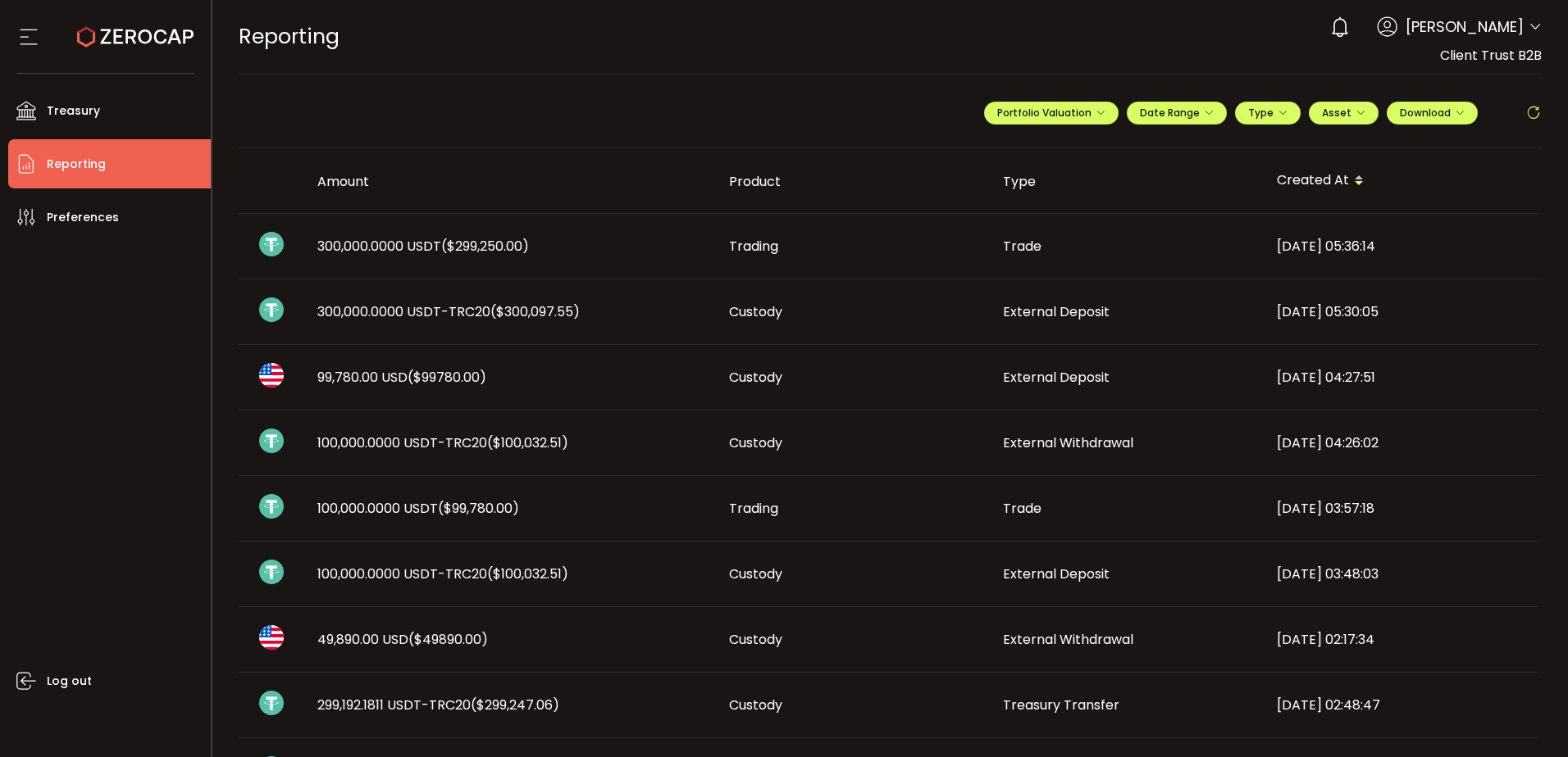
click at [534, 306] on span "($300,097.55)" at bounding box center [534, 312] width 89 height 19
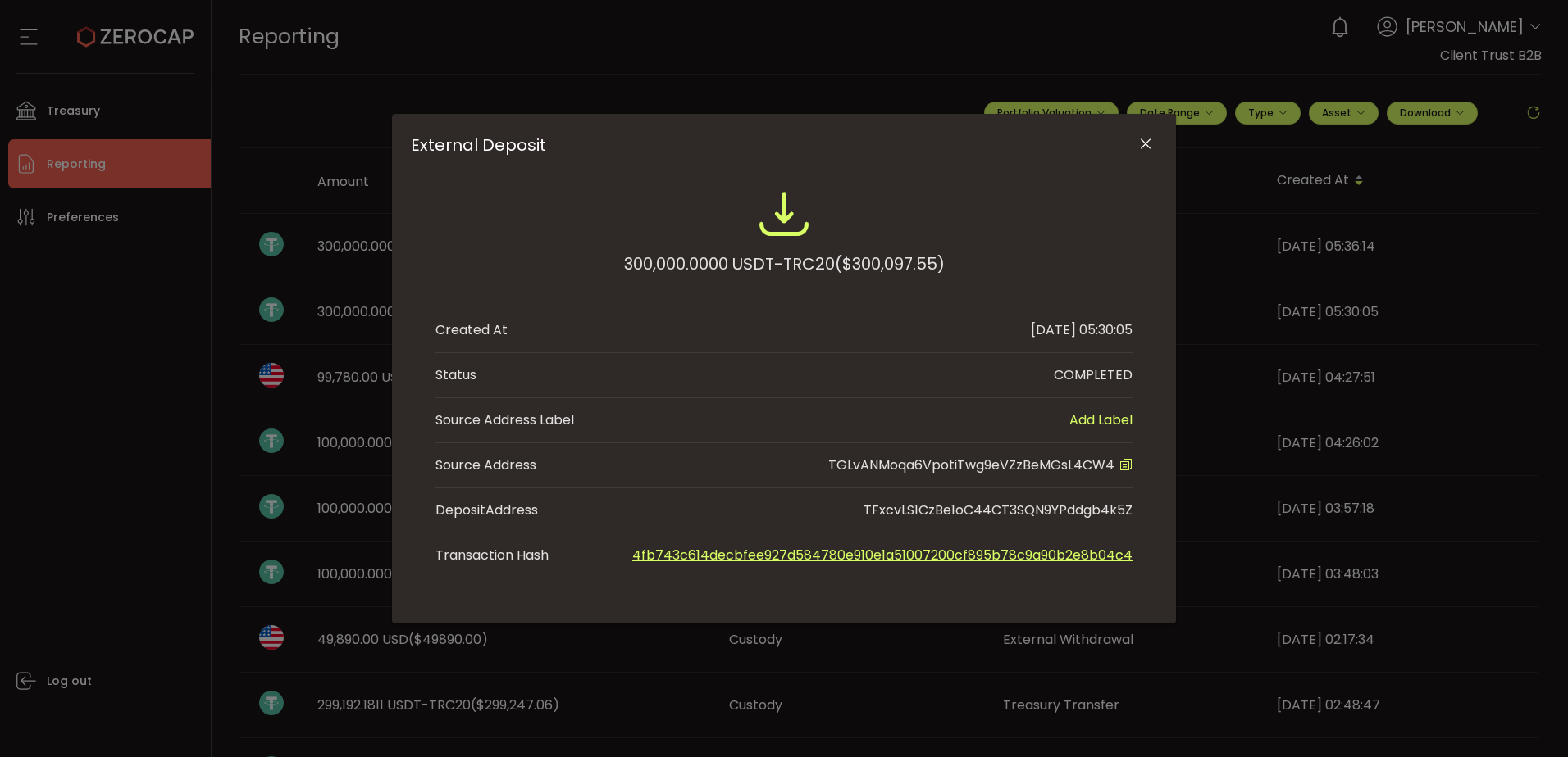
click at [964, 458] on span "TGLvANMoqa6VpotiTwg9eVZzBeMGsL4CW4" at bounding box center [971, 465] width 286 height 19
copy span "TGLvANMoqa6VpotiTwg9eVZzBeMGsL4CW4"
click at [1138, 138] on icon "Close" at bounding box center [1145, 145] width 17 height 17
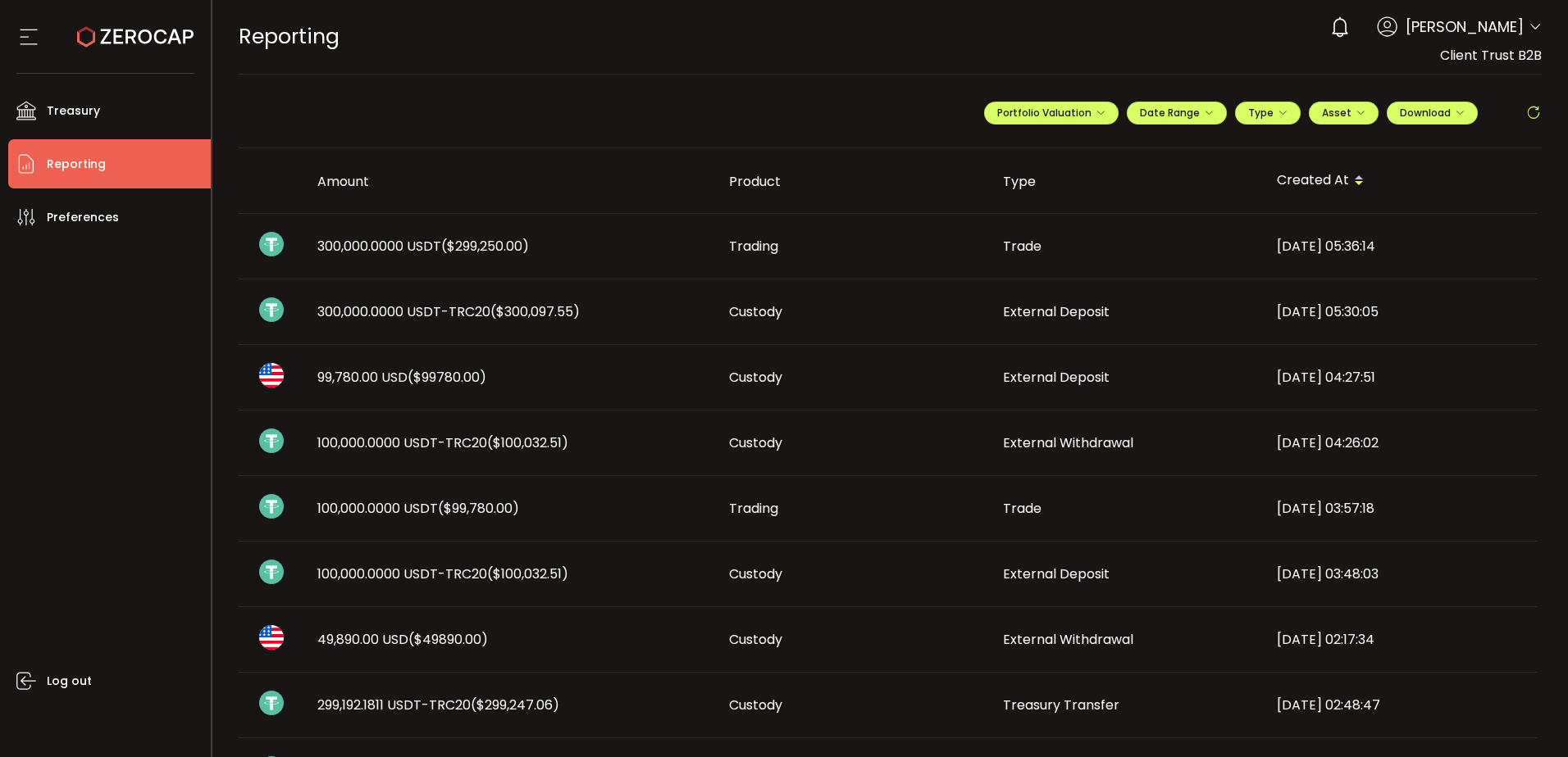
click at [618, 570] on div "100,000.0000 USDT-TRC20 ($100,032.51)" at bounding box center [510, 574] width 412 height 19
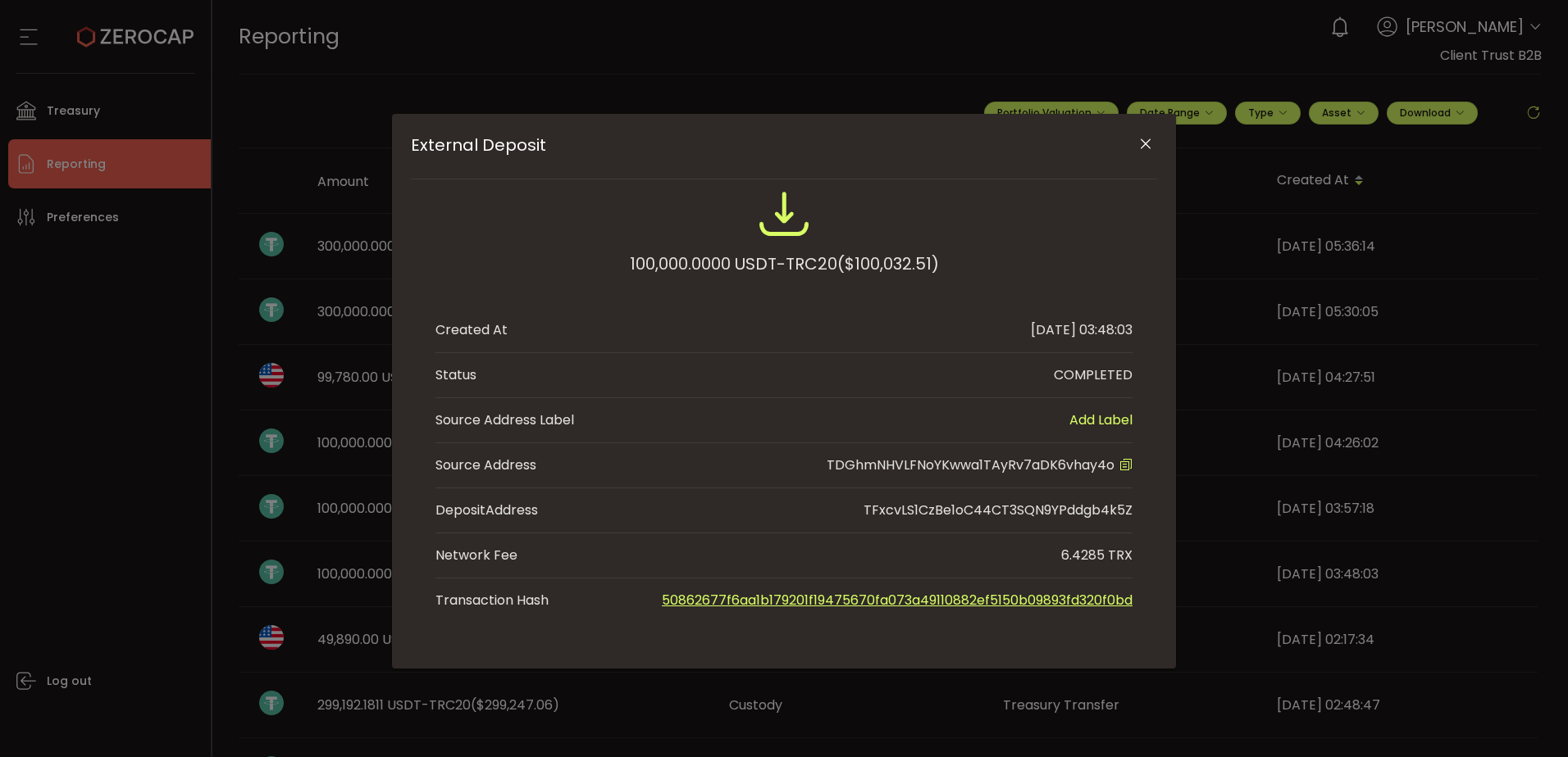
click at [1012, 469] on span "TDGhmNHVLFNoYKwwa1TAyRv7aDK6vhay4o" at bounding box center [970, 465] width 288 height 19
copy span "TDGhmNHVLFNoYKwwa1TAyRv7aDK6vhay4o"
click at [1144, 146] on icon "Close" at bounding box center [1145, 145] width 17 height 17
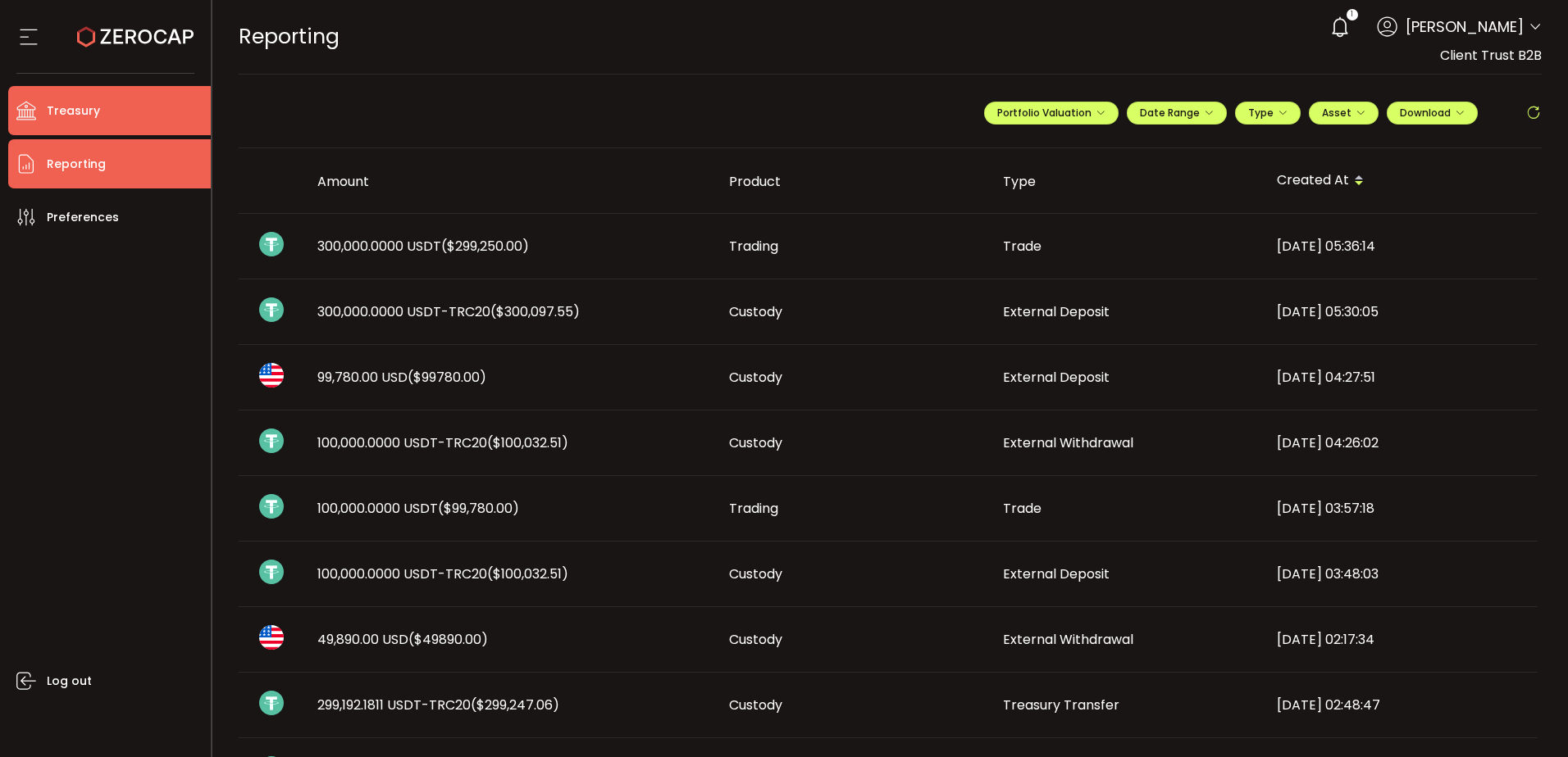
click at [62, 116] on span "Treasury" at bounding box center [73, 111] width 53 height 24
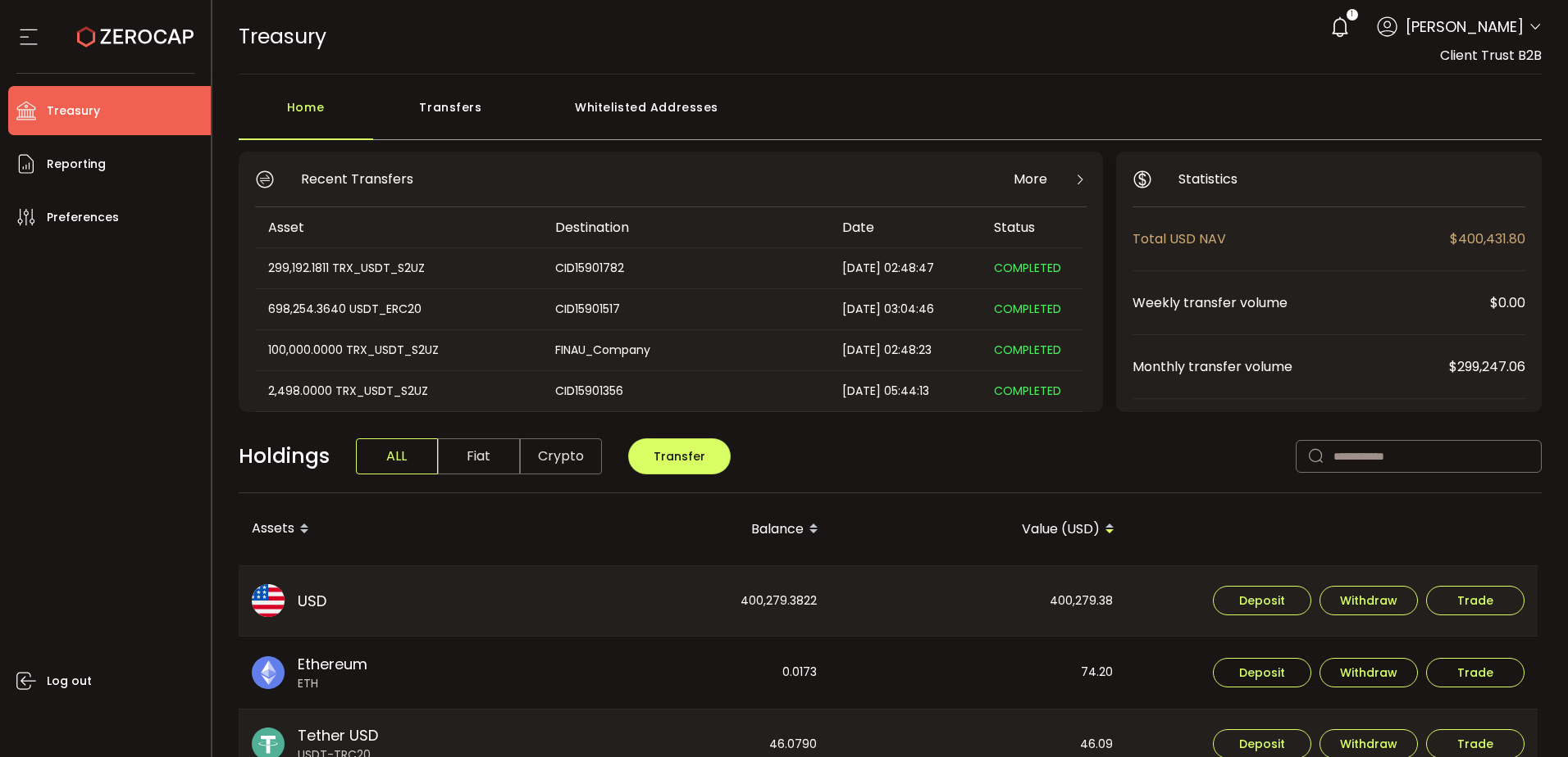
click at [1076, 598] on div "400,279.38" at bounding box center [979, 601] width 295 height 71
click at [929, 622] on div "400,279.38" at bounding box center [979, 601] width 295 height 71
click at [1345, 606] on span "Withdraw" at bounding box center [1368, 601] width 57 height 12
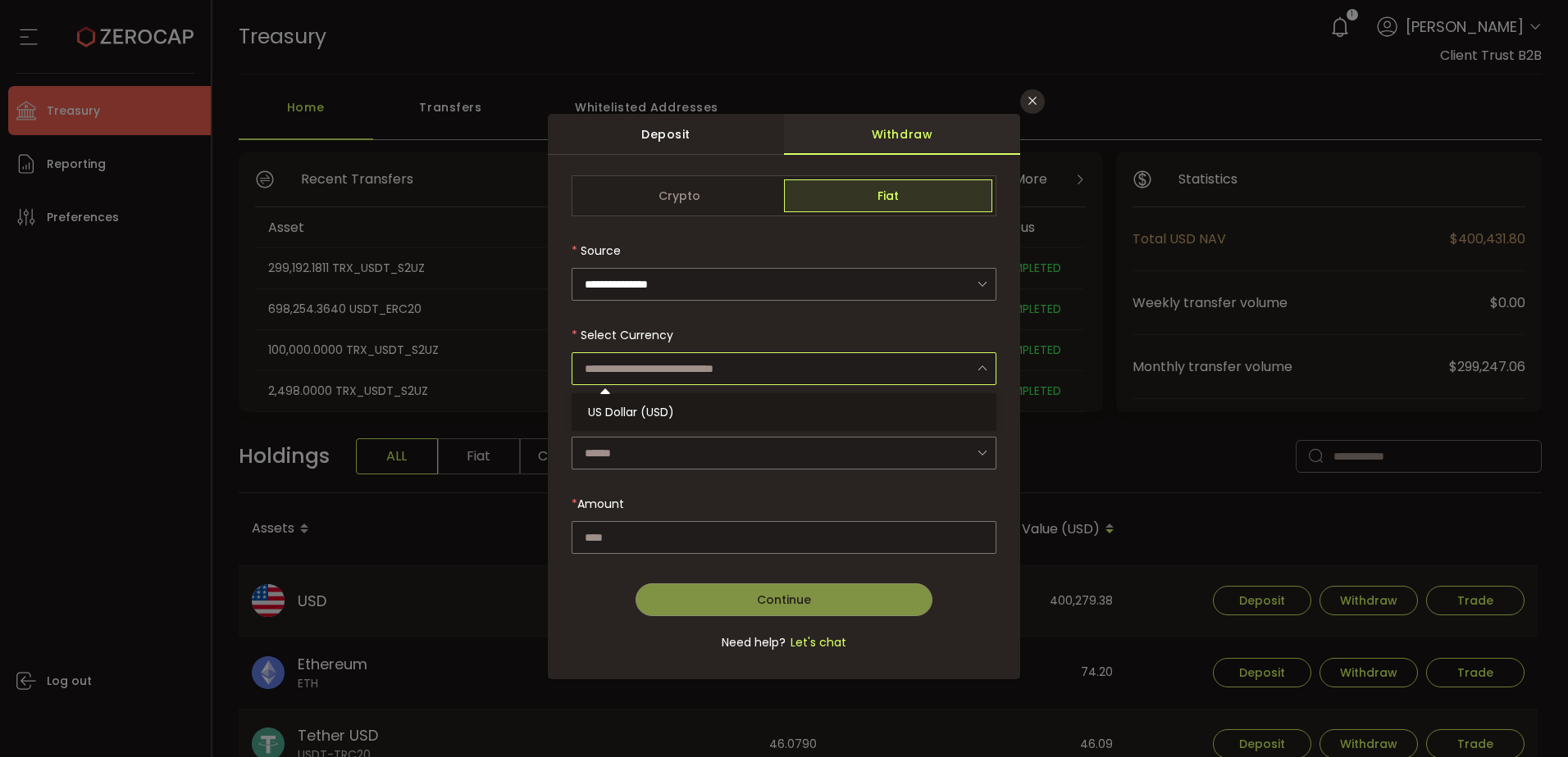
click at [635, 357] on input "dialog" at bounding box center [784, 369] width 424 height 32
click at [640, 408] on span "US Dollar (USD)" at bounding box center [630, 413] width 86 height 17
type input "**********"
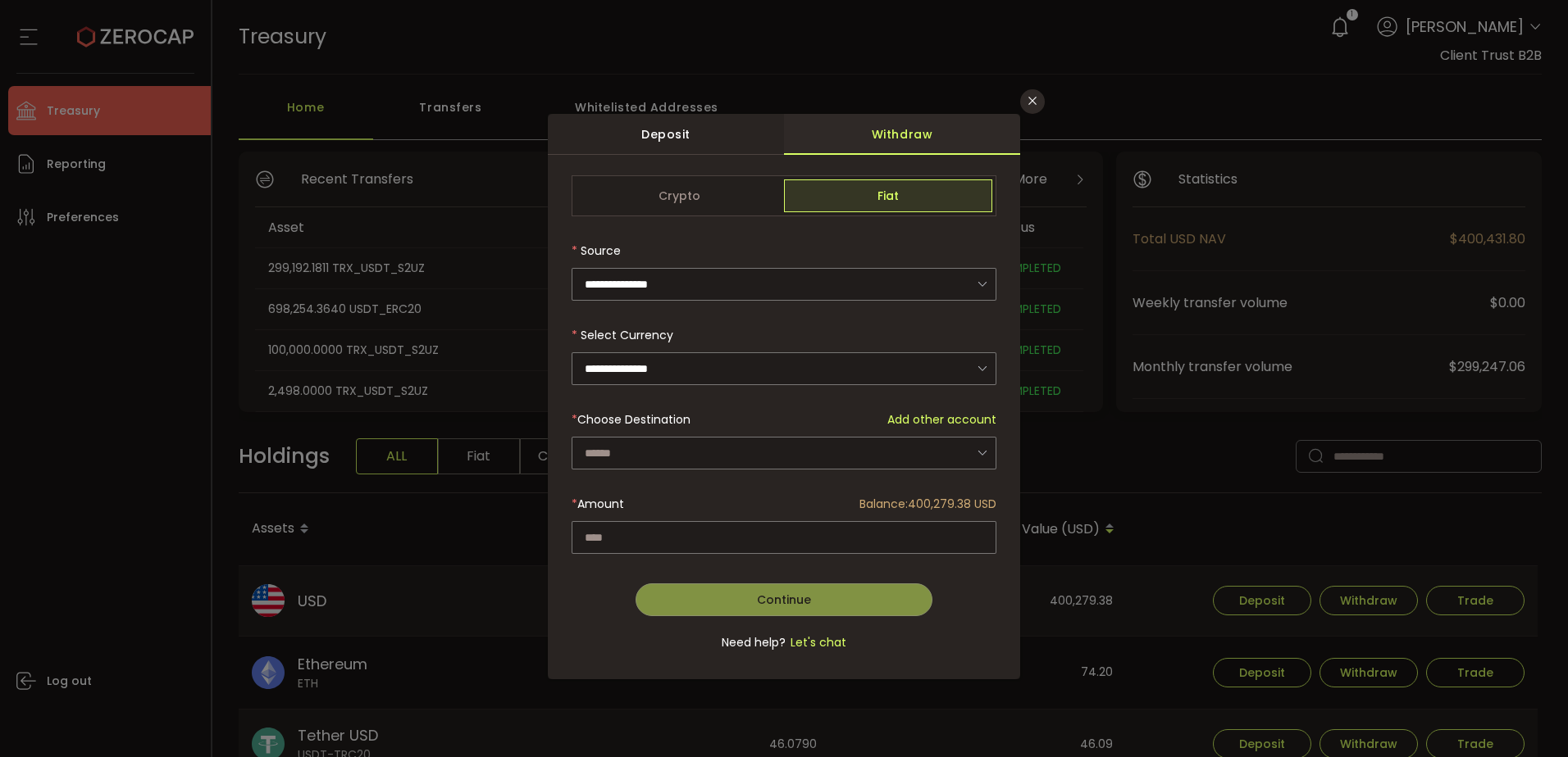
click at [640, 453] on div "dialog" at bounding box center [784, 423] width 424 height 494
click at [640, 453] on input "dialog" at bounding box center [784, 453] width 424 height 32
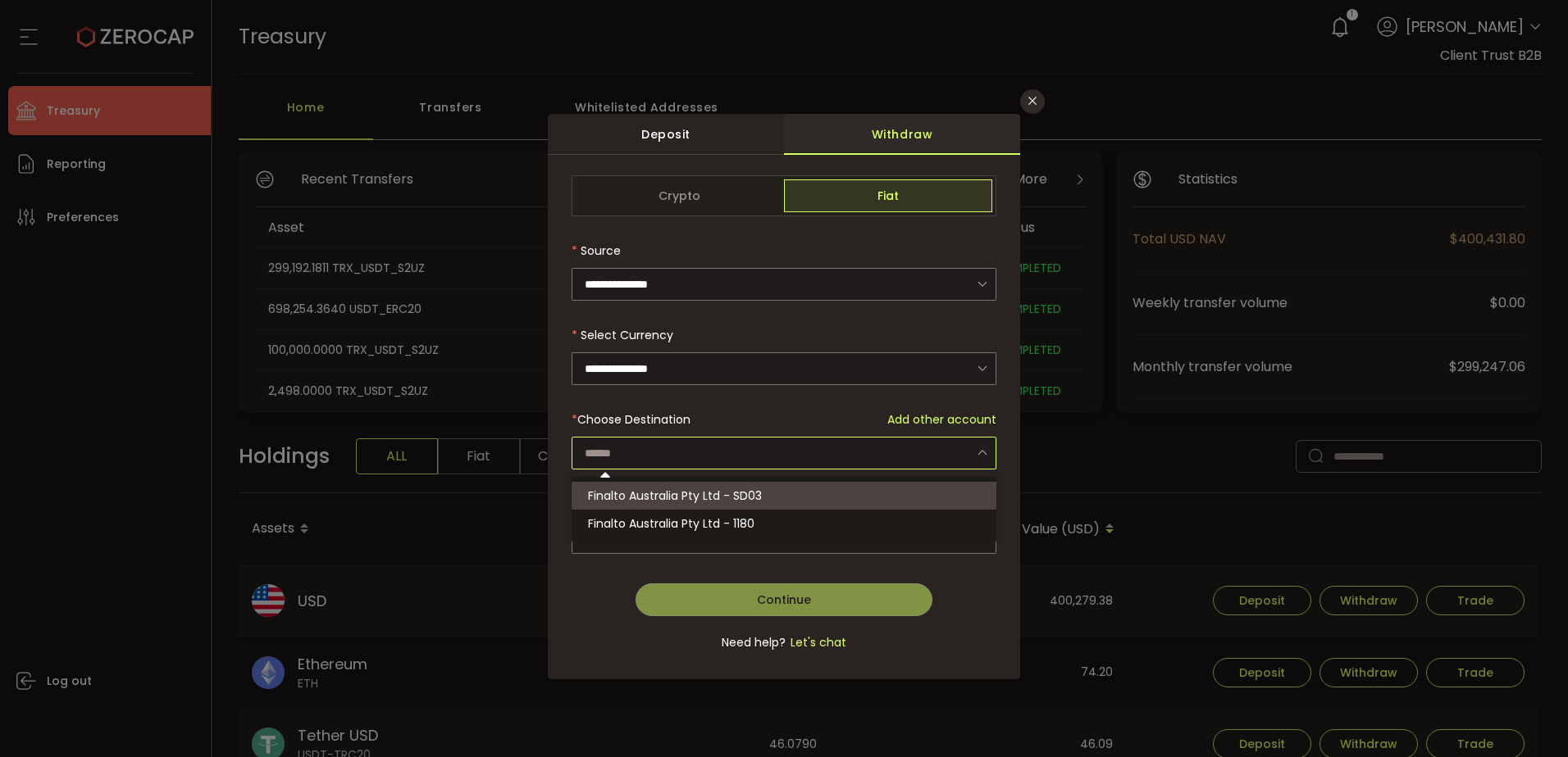
click at [645, 495] on span "Finalto Australia Pty Ltd - SD03" at bounding box center [674, 496] width 174 height 17
type input "**********"
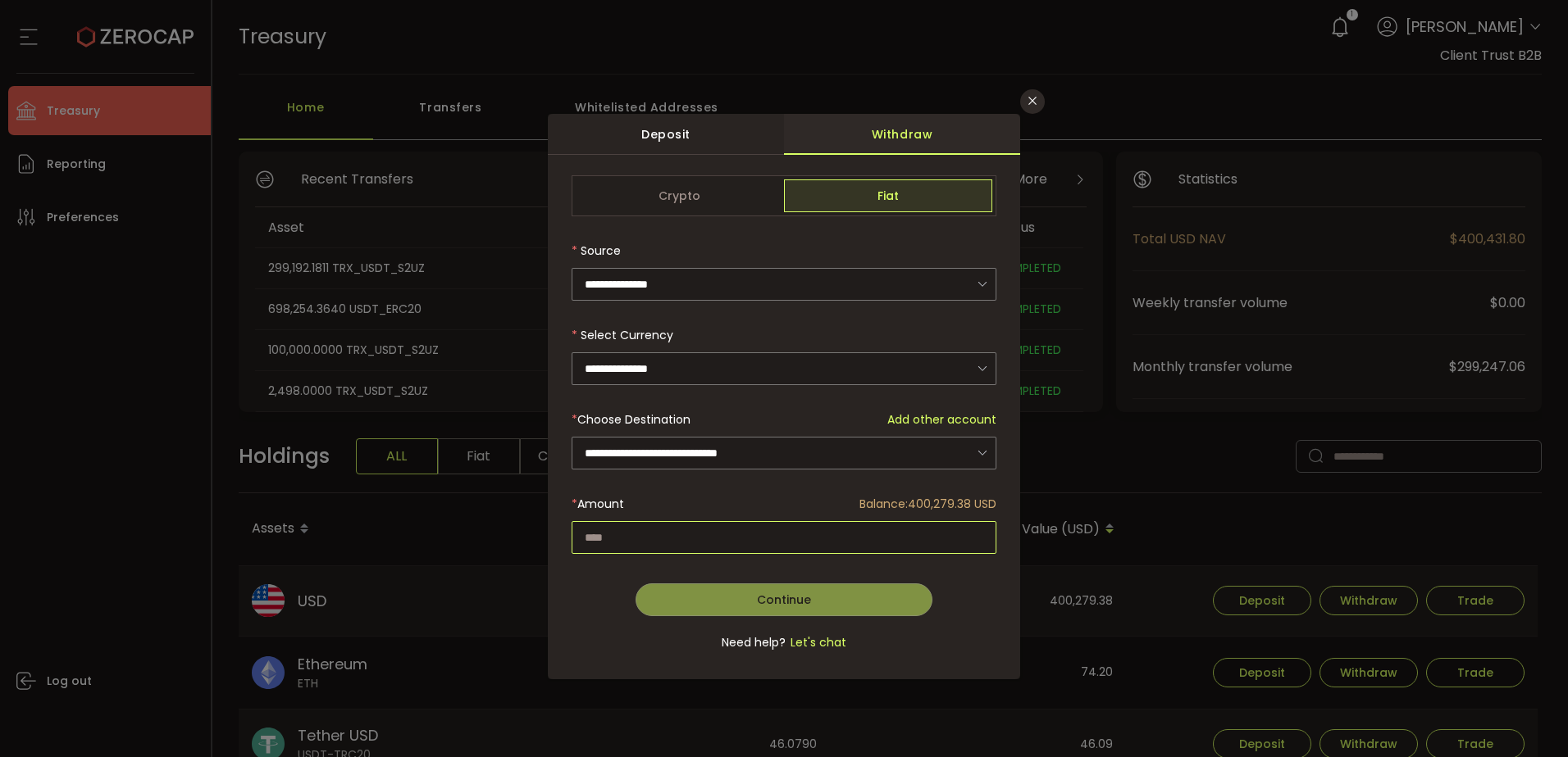
click at [679, 540] on input "dialog" at bounding box center [784, 537] width 424 height 32
paste input "*********"
type input "*********"
click at [780, 596] on span "Continue" at bounding box center [783, 600] width 54 height 17
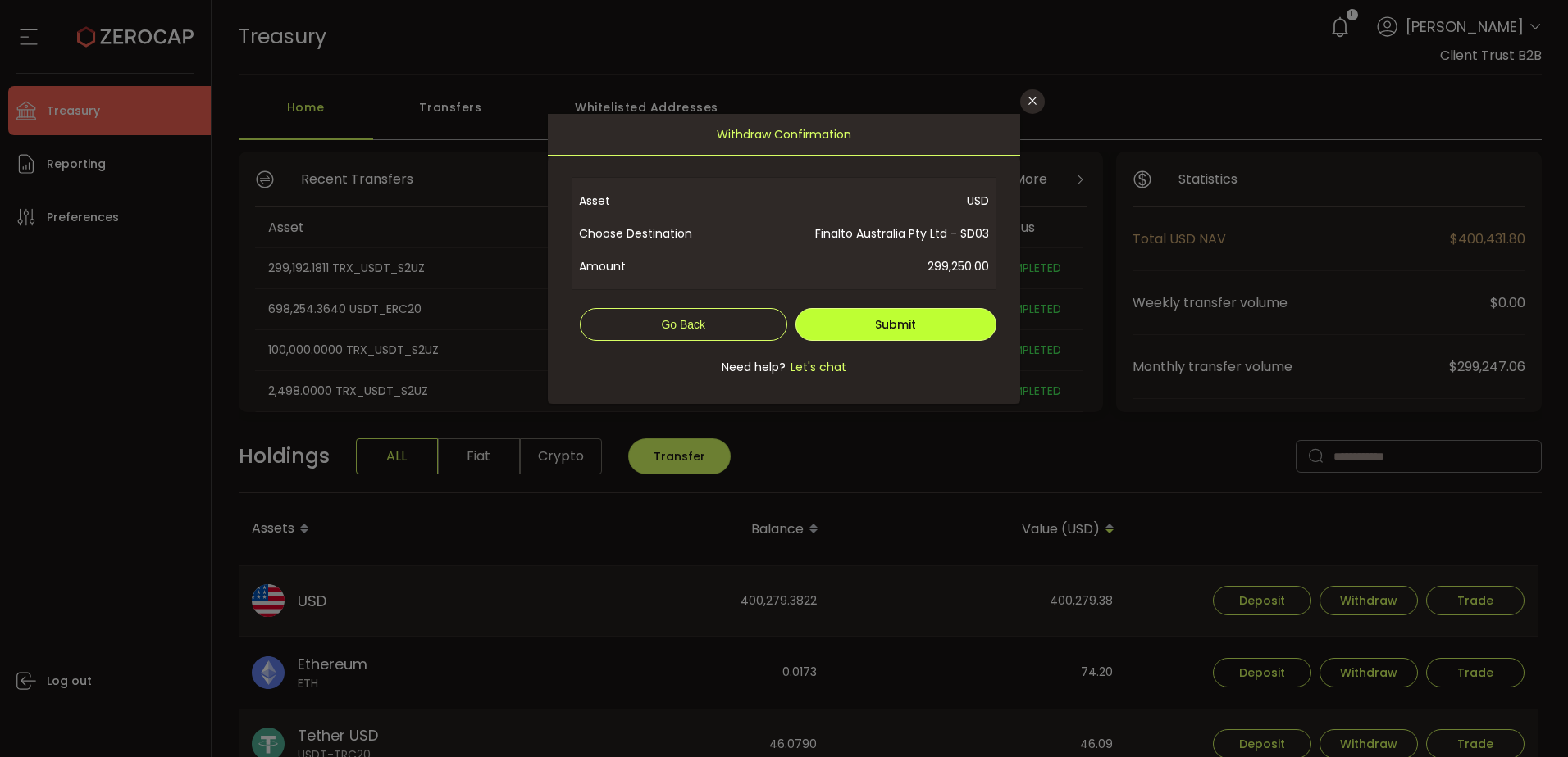
click at [891, 309] on button "Submit" at bounding box center [896, 324] width 201 height 32
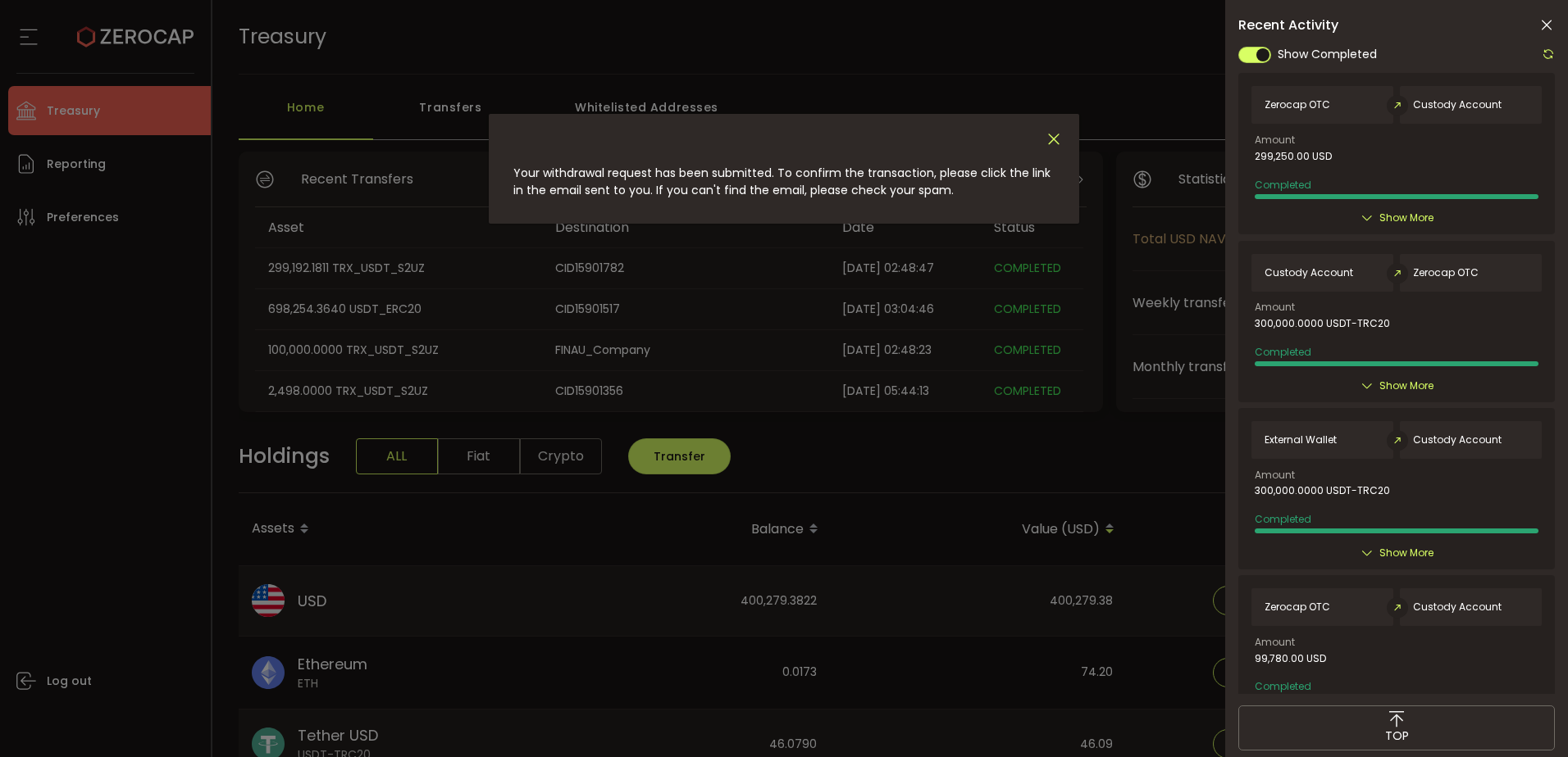
click at [1059, 133] on icon "Close" at bounding box center [1054, 140] width 18 height 18
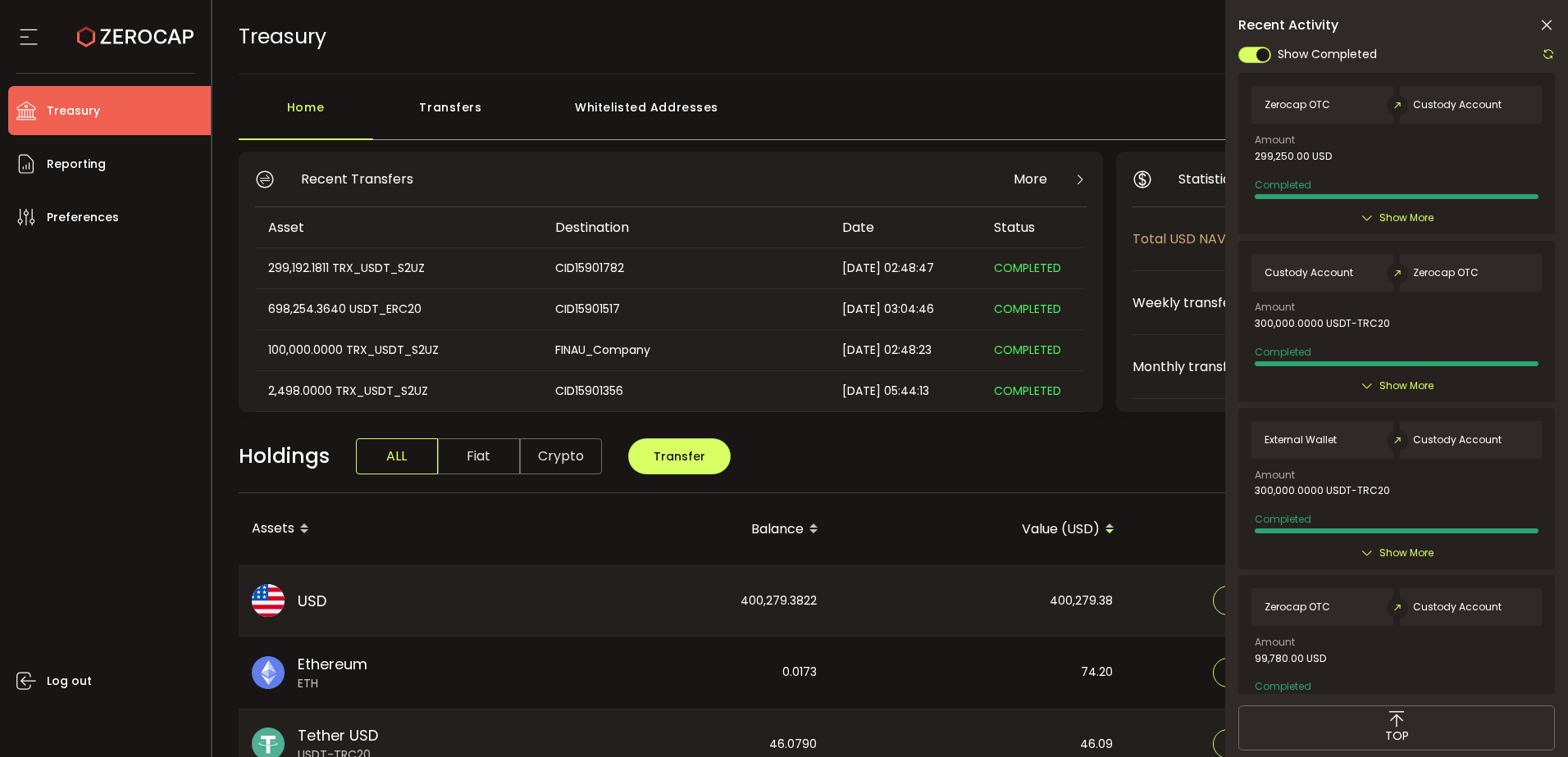
click at [1546, 21] on icon at bounding box center [1546, 26] width 17 height 17
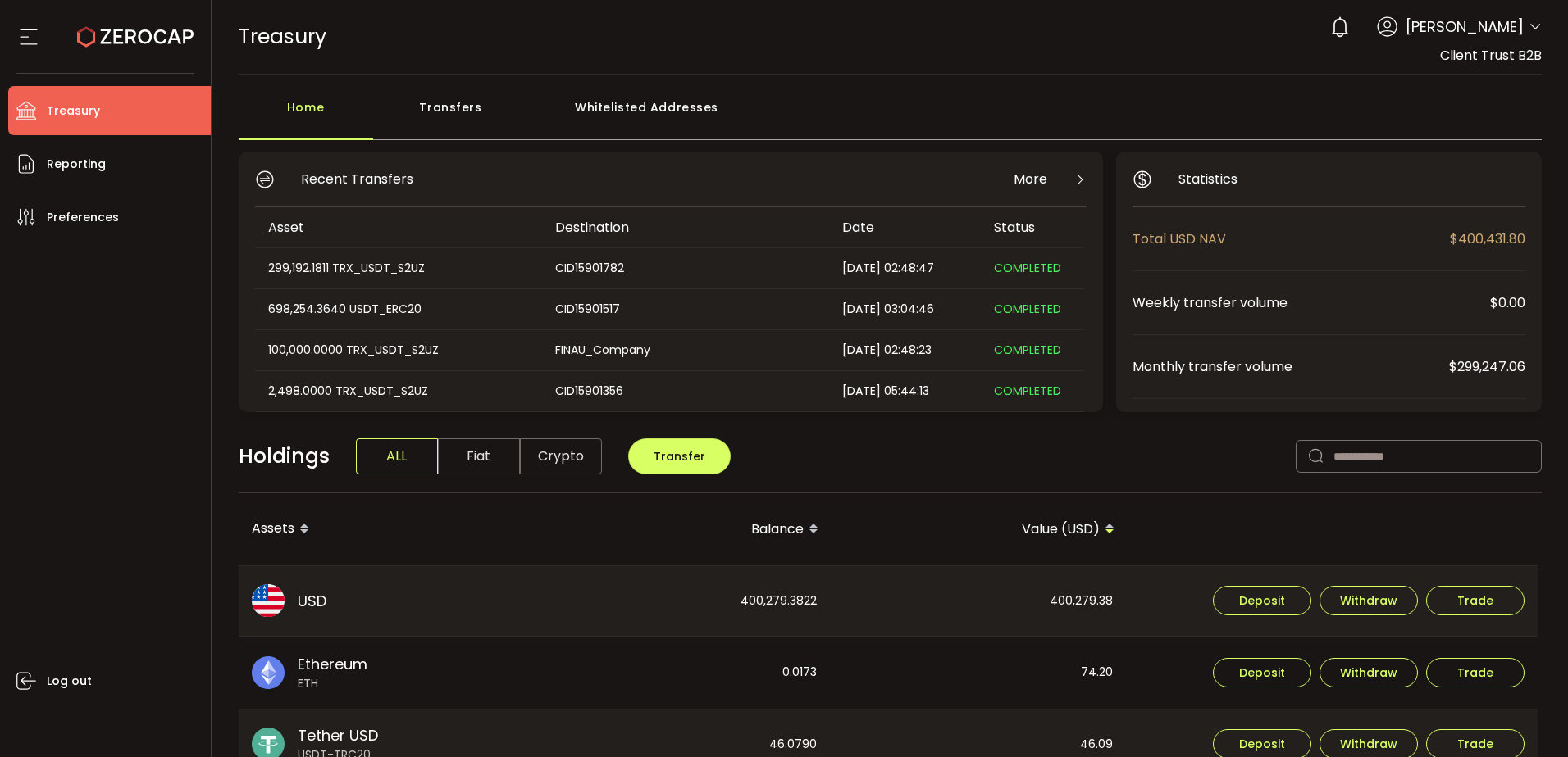
click at [1081, 56] on div "TREASURY Buy Power $0.00 USD Treasury Treasury Verify Your Identity 0 [PERSON_N…" at bounding box center [891, 37] width 1303 height 74
click at [171, 312] on div "Log out" at bounding box center [109, 493] width 202 height 503
click at [682, 79] on main "**********" at bounding box center [890, 715] width 1356 height 1282
click at [128, 488] on div "Log out" at bounding box center [109, 493] width 202 height 503
